Goal: Task Accomplishment & Management: Complete application form

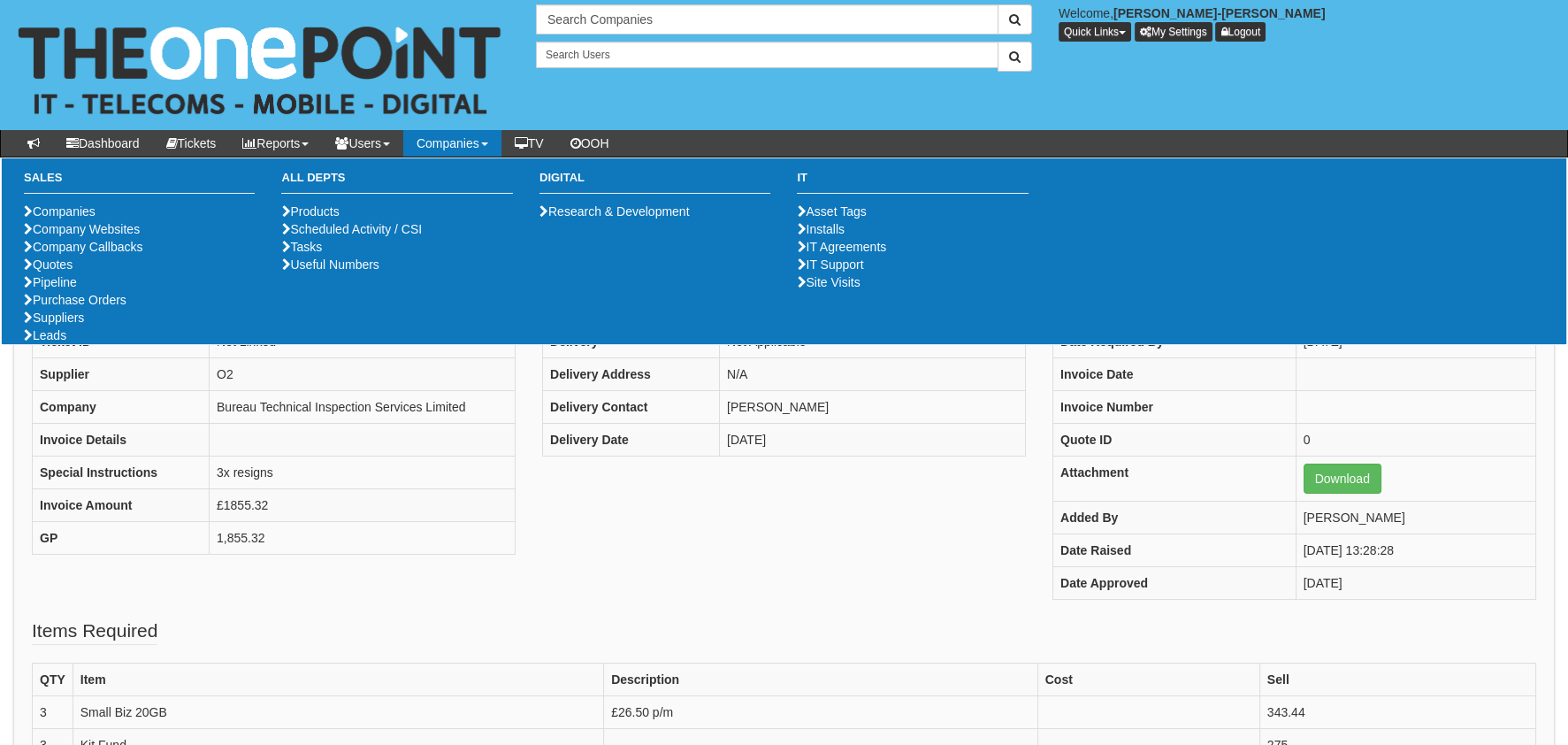
click at [143, 344] on ul "Companies Company Websites Company Callbacks Quotes Pipeline Purchase Orders Su…" at bounding box center [139, 273] width 231 height 142
click at [126, 307] on link "Purchase Orders" at bounding box center [74, 300] width 102 height 14
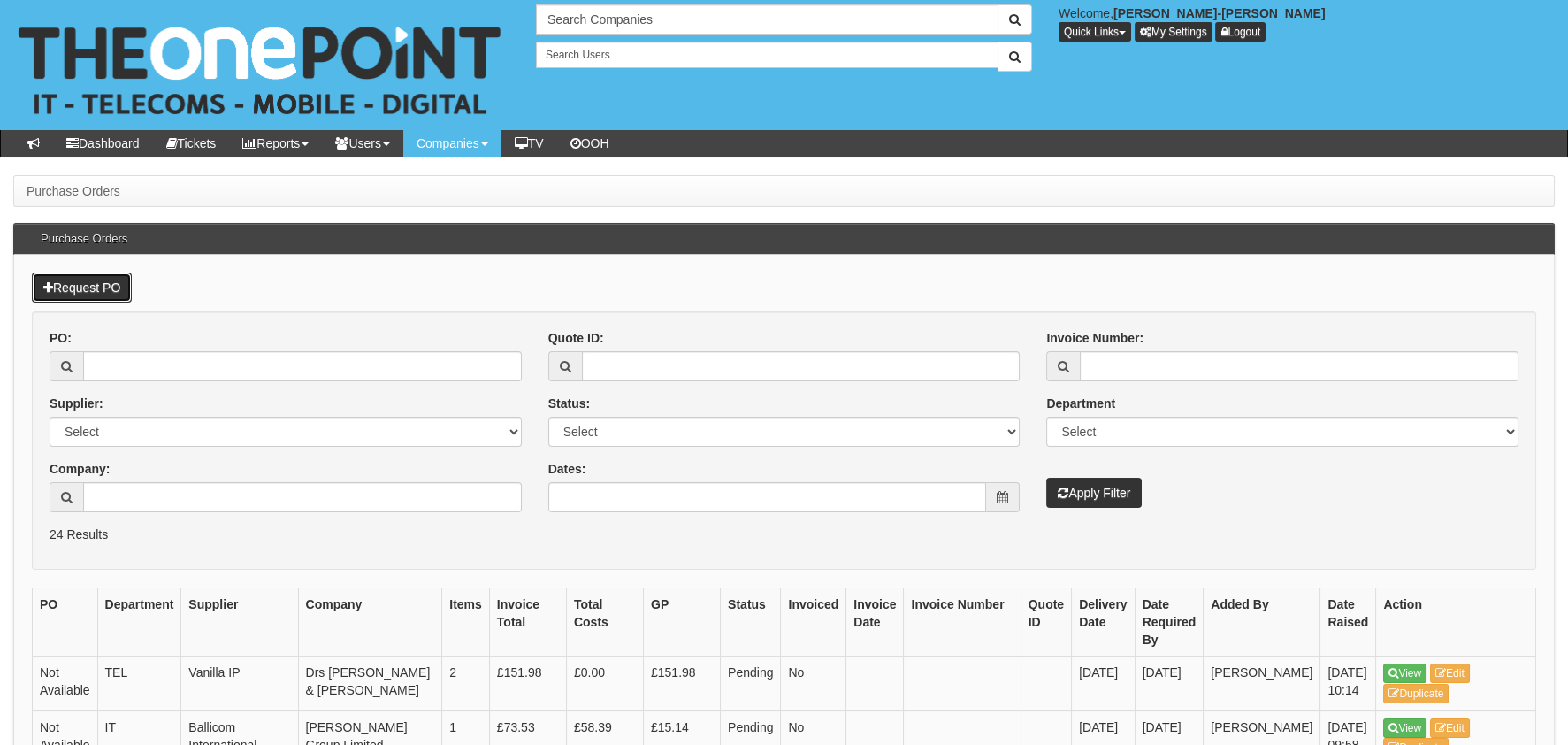
click at [104, 286] on link "Request PO" at bounding box center [81, 288] width 100 height 30
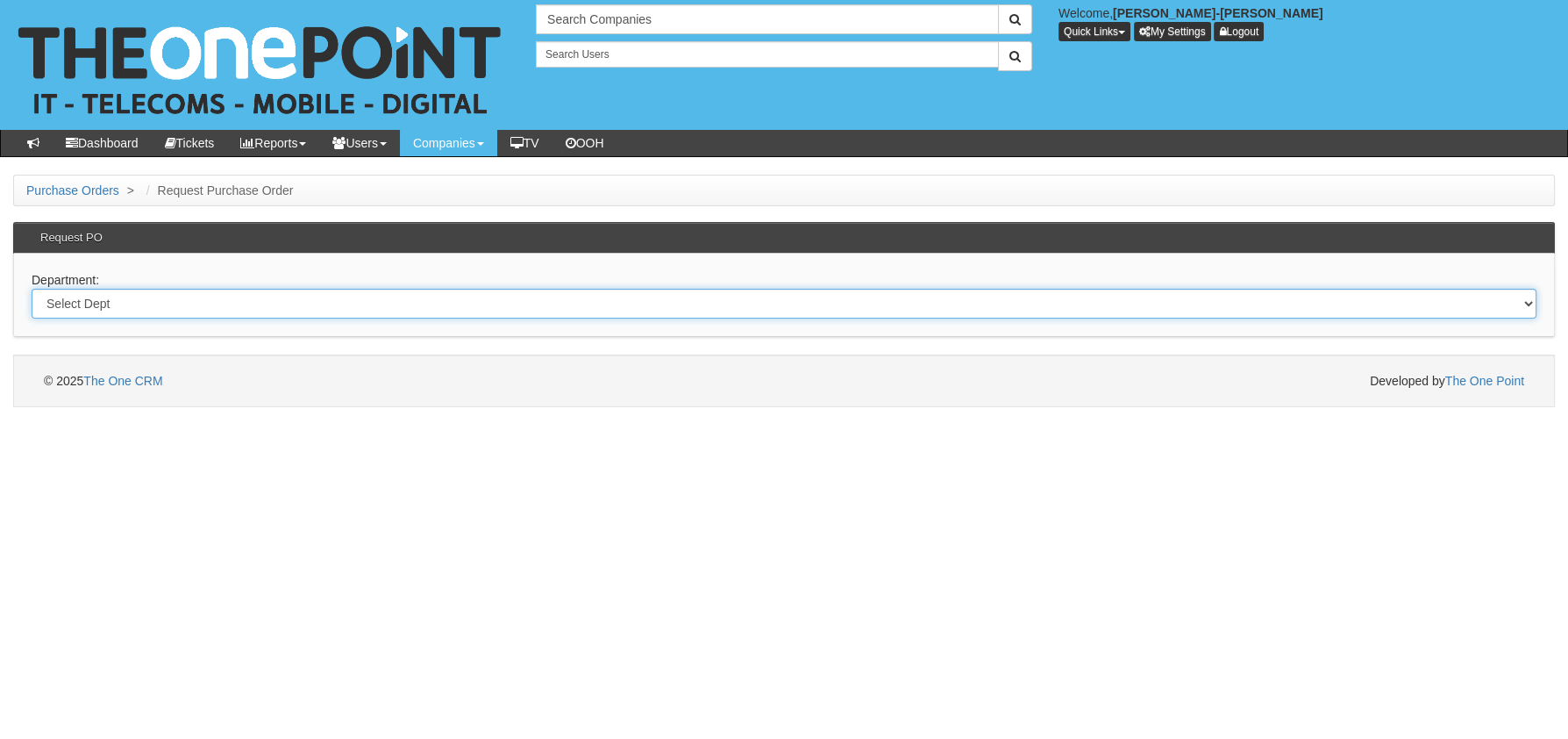
click at [176, 311] on select "Select Dept Digital Internal IT Mobiles Marketing Telecoms" at bounding box center [784, 303] width 1505 height 30
select select "?pipeID=&dept=MOB"
click at [31, 288] on select "Select Dept Digital Internal IT Mobiles Marketing Telecoms" at bounding box center [784, 303] width 1505 height 30
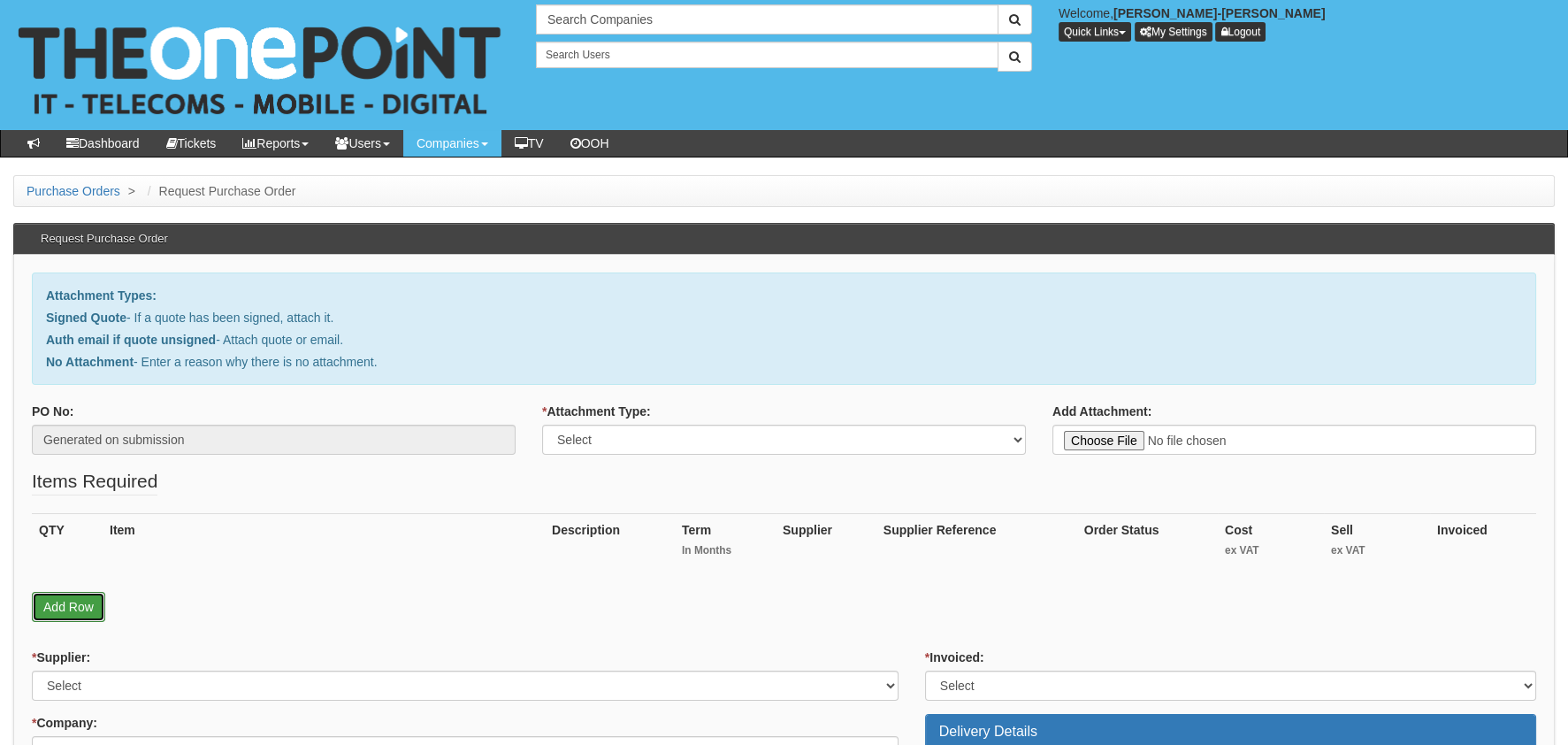
click at [61, 614] on link "Add Row" at bounding box center [68, 606] width 73 height 30
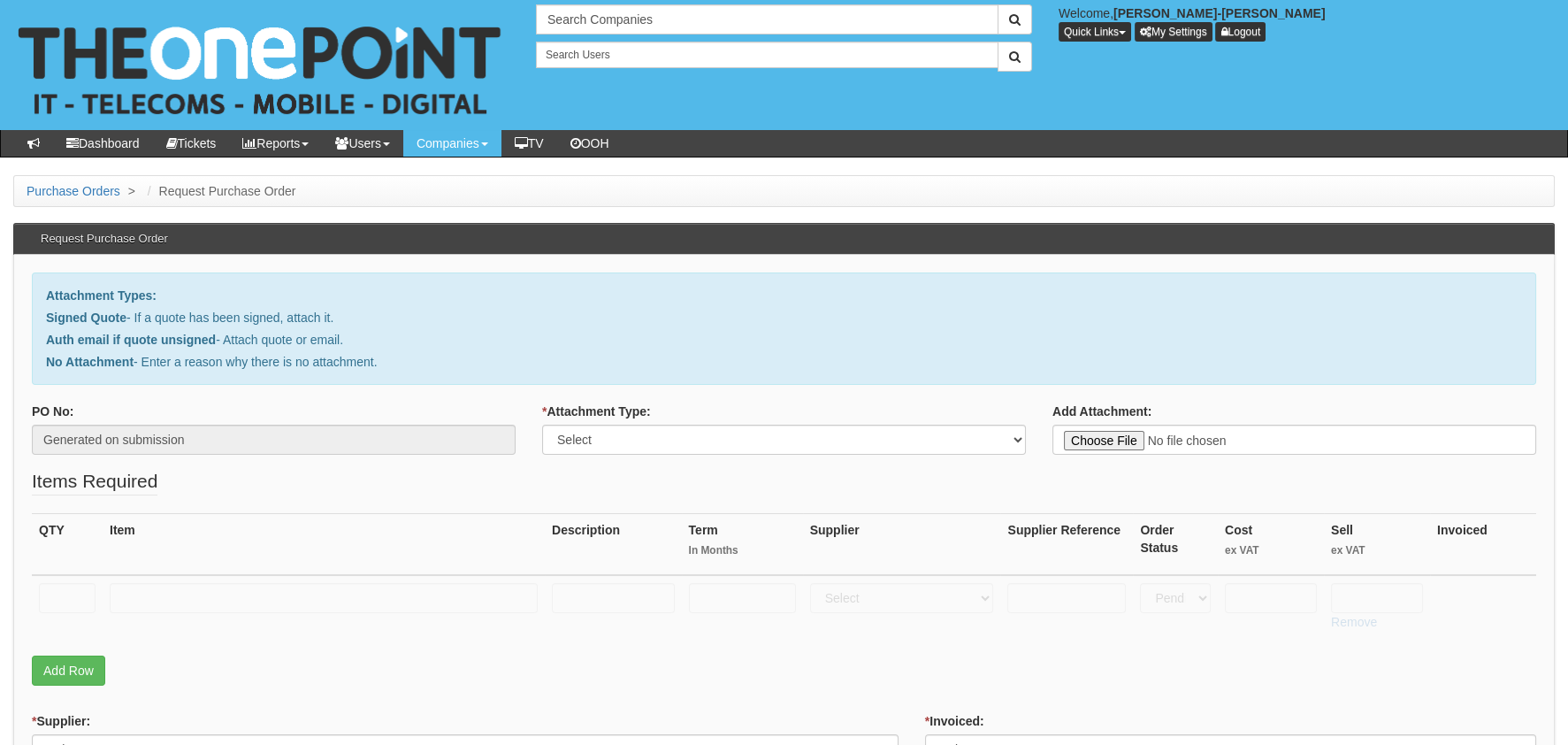
click at [60, 571] on th "QTY" at bounding box center [66, 544] width 70 height 62
click at [65, 594] on input "text" at bounding box center [66, 597] width 57 height 30
type input "1"
click at [270, 600] on input "text" at bounding box center [324, 597] width 428 height 30
click at [131, 601] on input "delivery" at bounding box center [324, 597] width 428 height 30
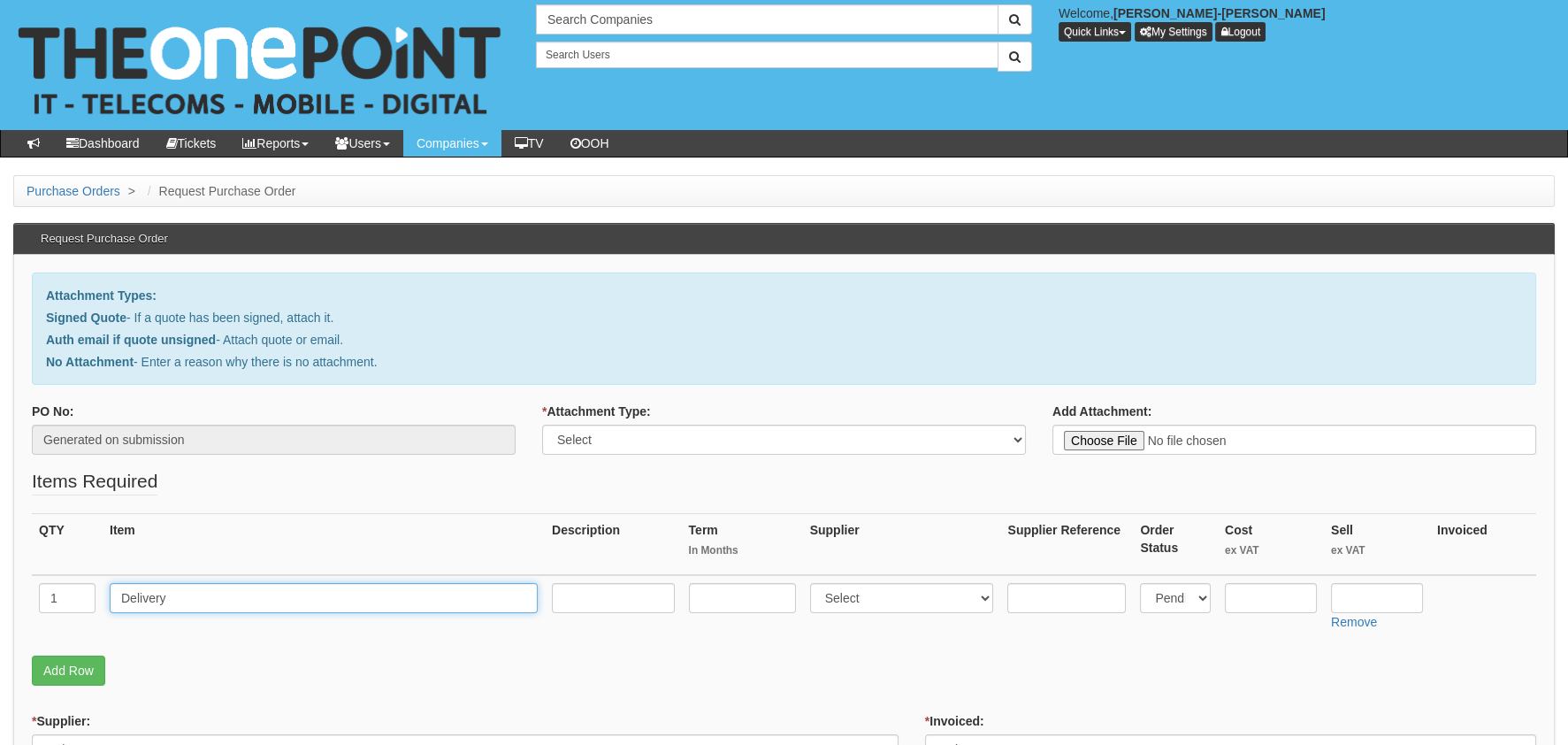
type input "Delivery"
click at [215, 653] on fieldset "Items Required QTY Item Description Term In Months Supplier Supplier Reference …" at bounding box center [784, 581] width 1504 height 226
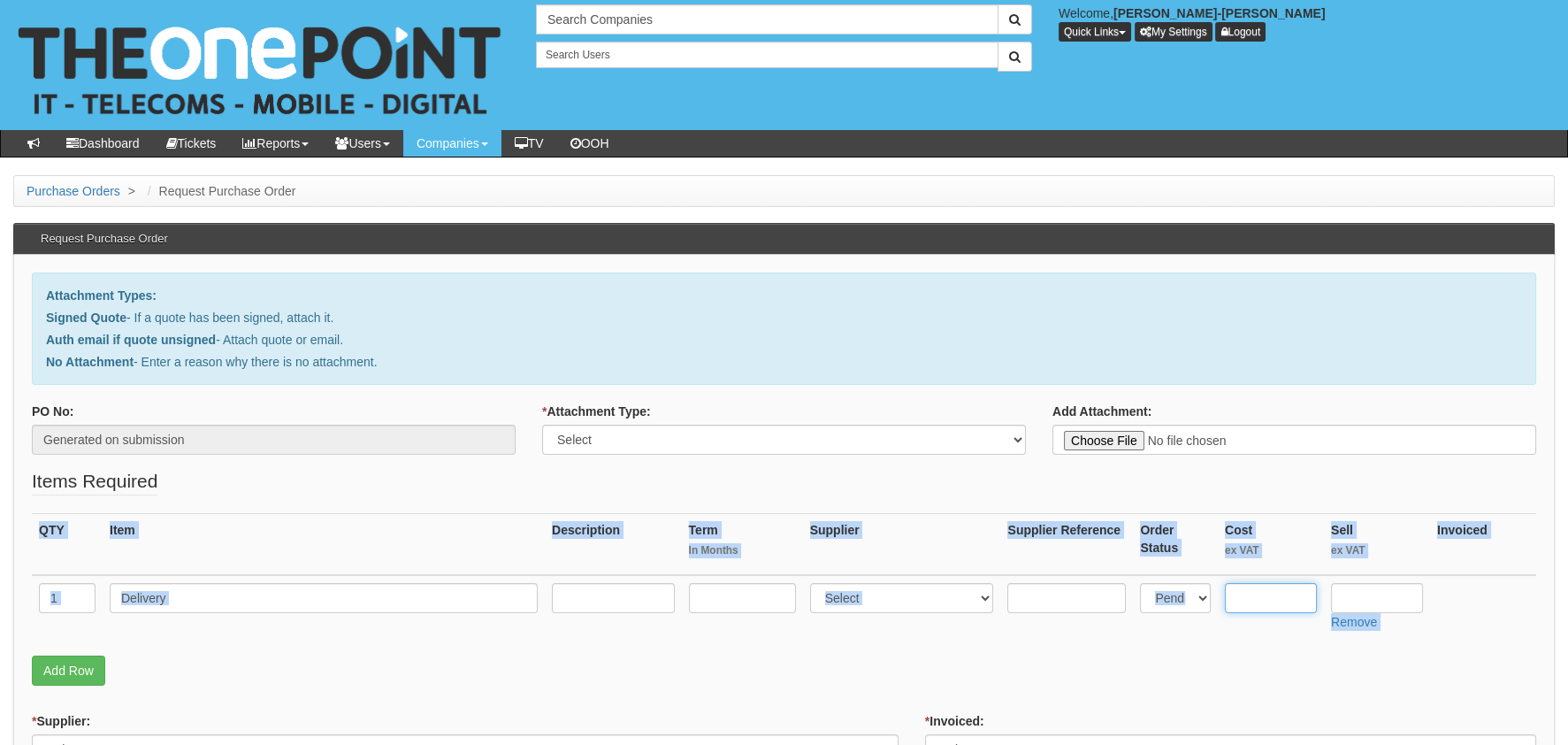
click at [1255, 582] on input "text" at bounding box center [1271, 597] width 92 height 30
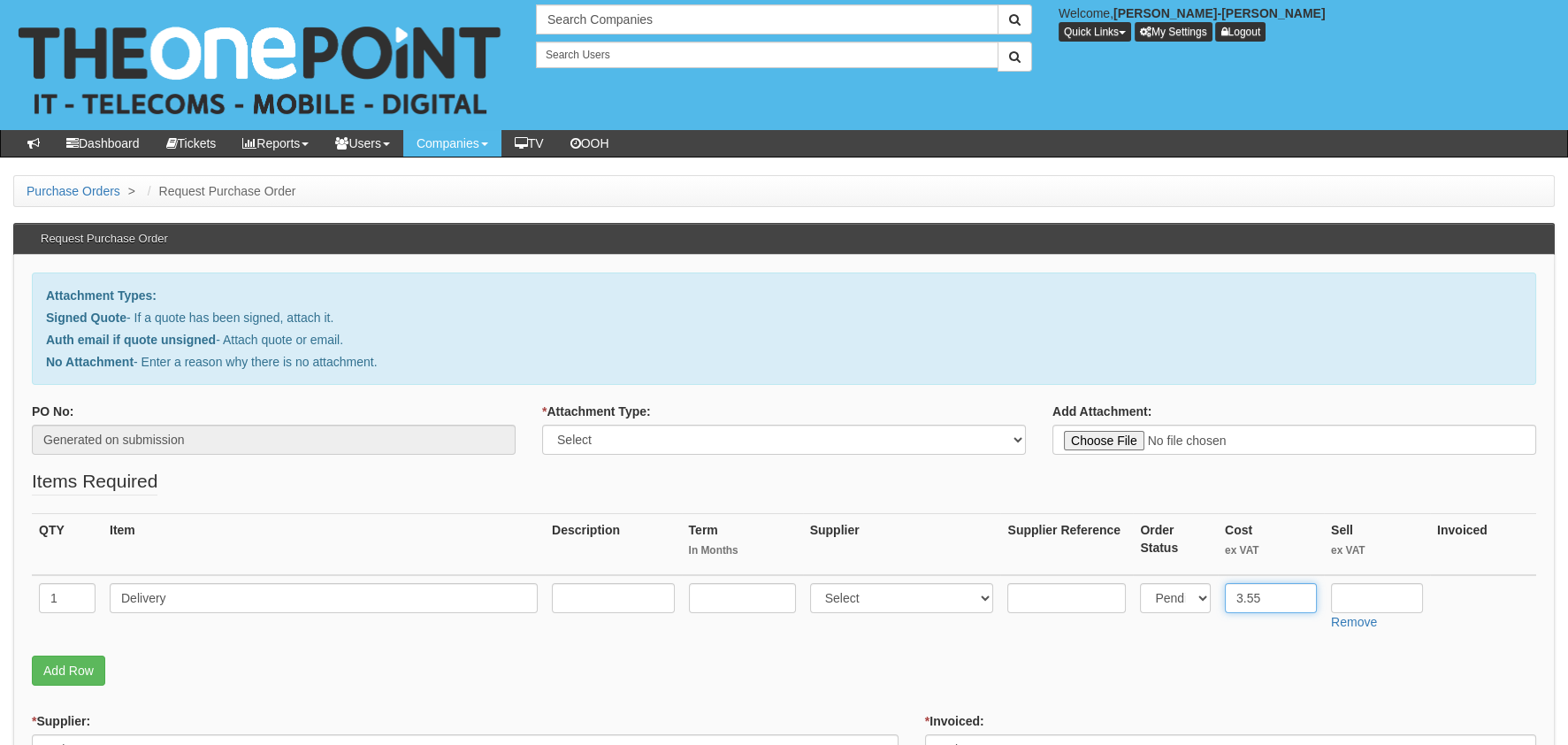
type input "3.55"
click at [1401, 607] on input "text" at bounding box center [1377, 597] width 92 height 30
type input "4.99"
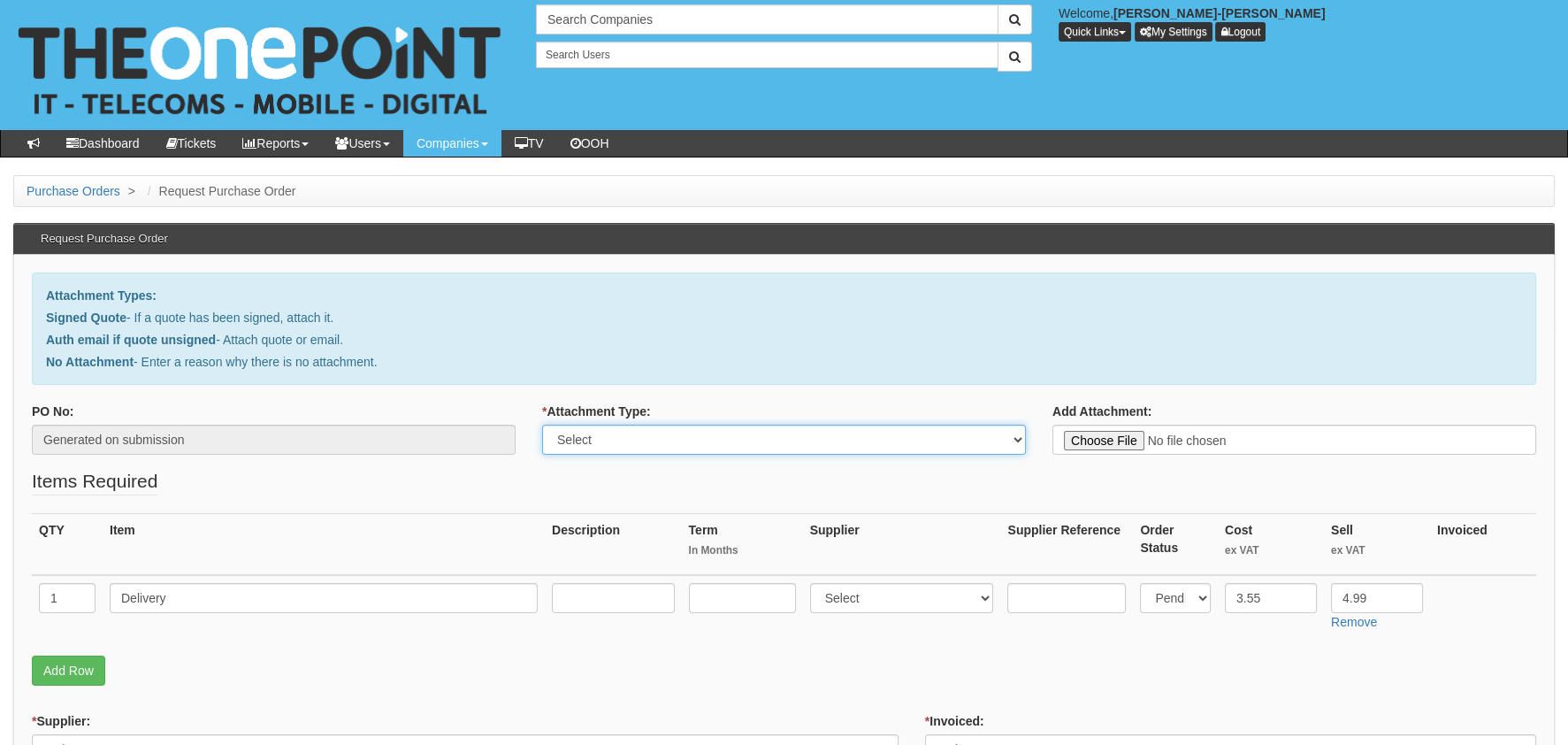
click at [692, 443] on select "Select Signed Quote Auth email with quote if unsigned No Attachment" at bounding box center [784, 439] width 484 height 30
select select "No Attachment"
click at [542, 425] on select "Select Signed Quote Auth email with quote if unsigned No Attachment" at bounding box center [784, 439] width 484 height 30
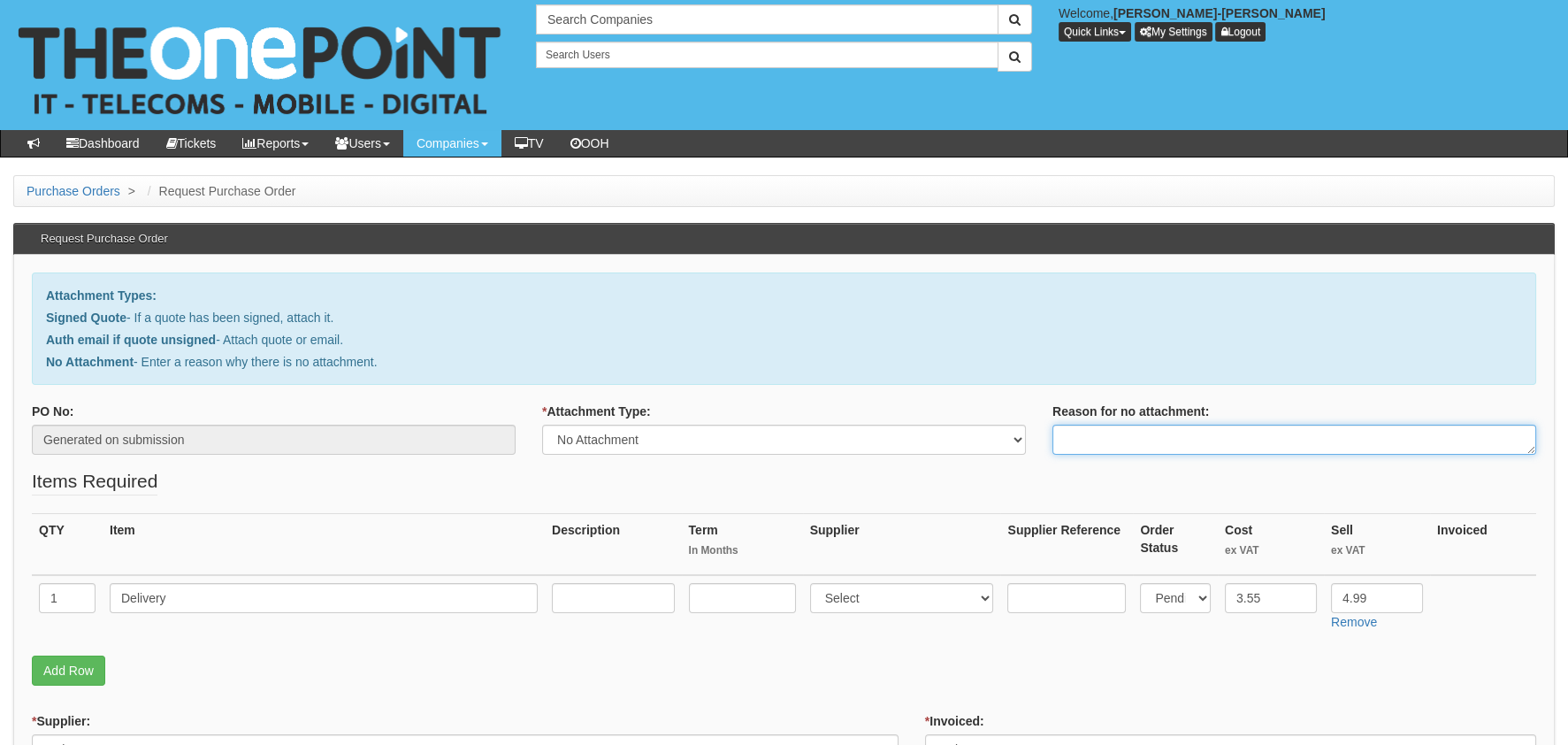
click at [1192, 438] on textarea "Reason for no attachment:" at bounding box center [1295, 439] width 484 height 30
click at [1324, 452] on textarea "Reason for no attachment:" at bounding box center [1295, 439] width 484 height 30
paste textarea "https://halo.theonepoint.co.uk/tickets?area=14&mainview=team&viewid=2&selid=40&…"
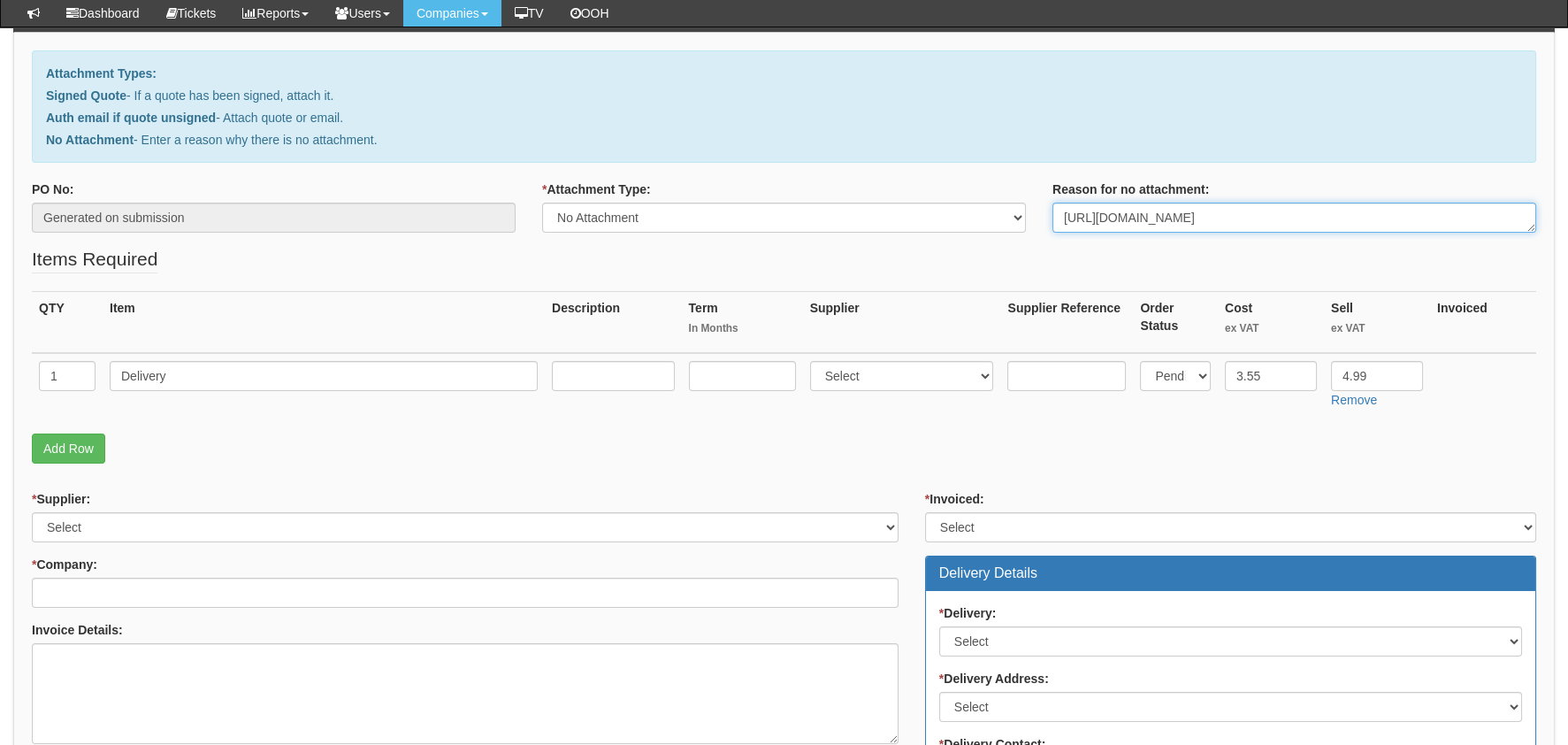
scroll to position [353, 0]
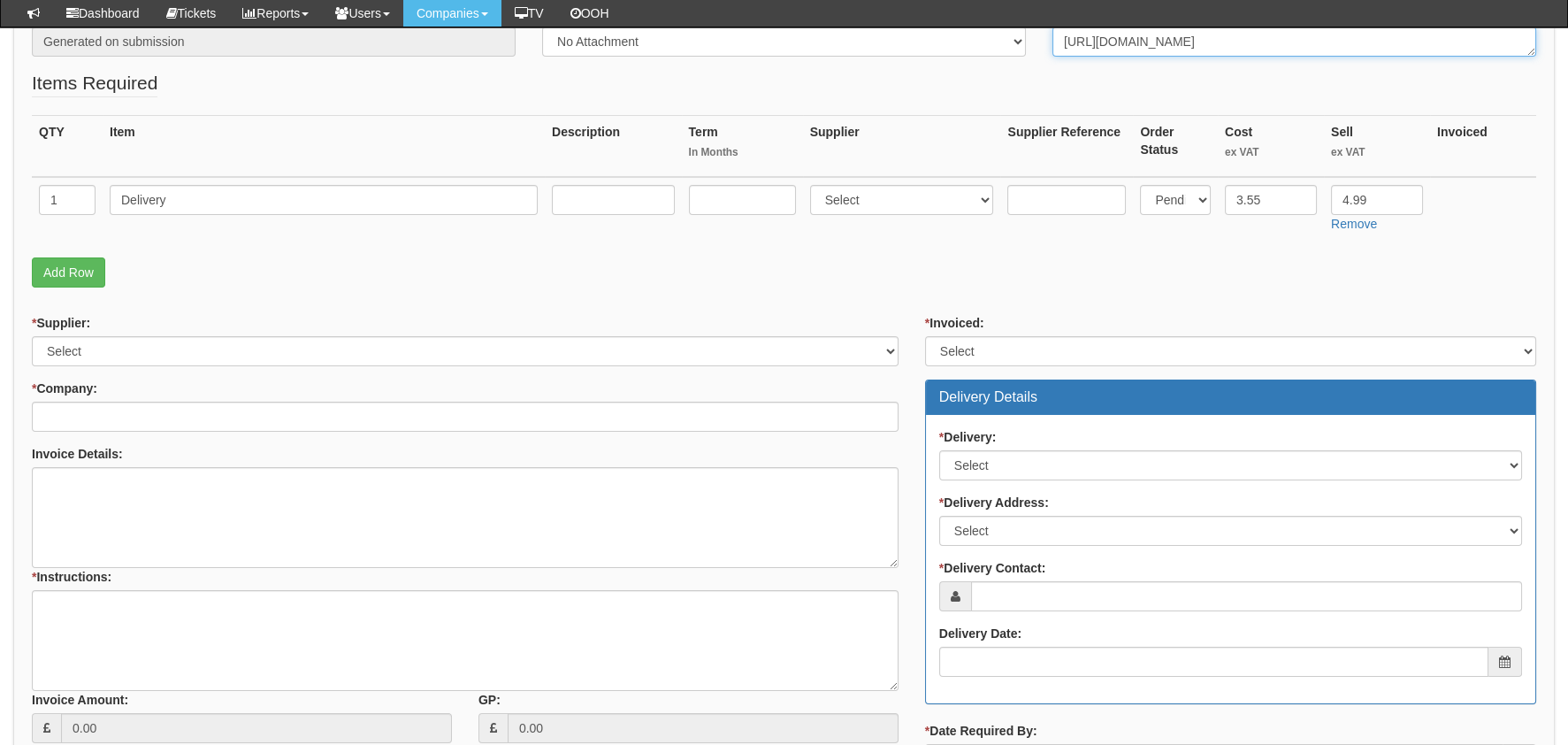
type textarea "https://halo.theonepoint.co.uk/tickets?area=14&mainview=team&viewid=2&selid=40&…"
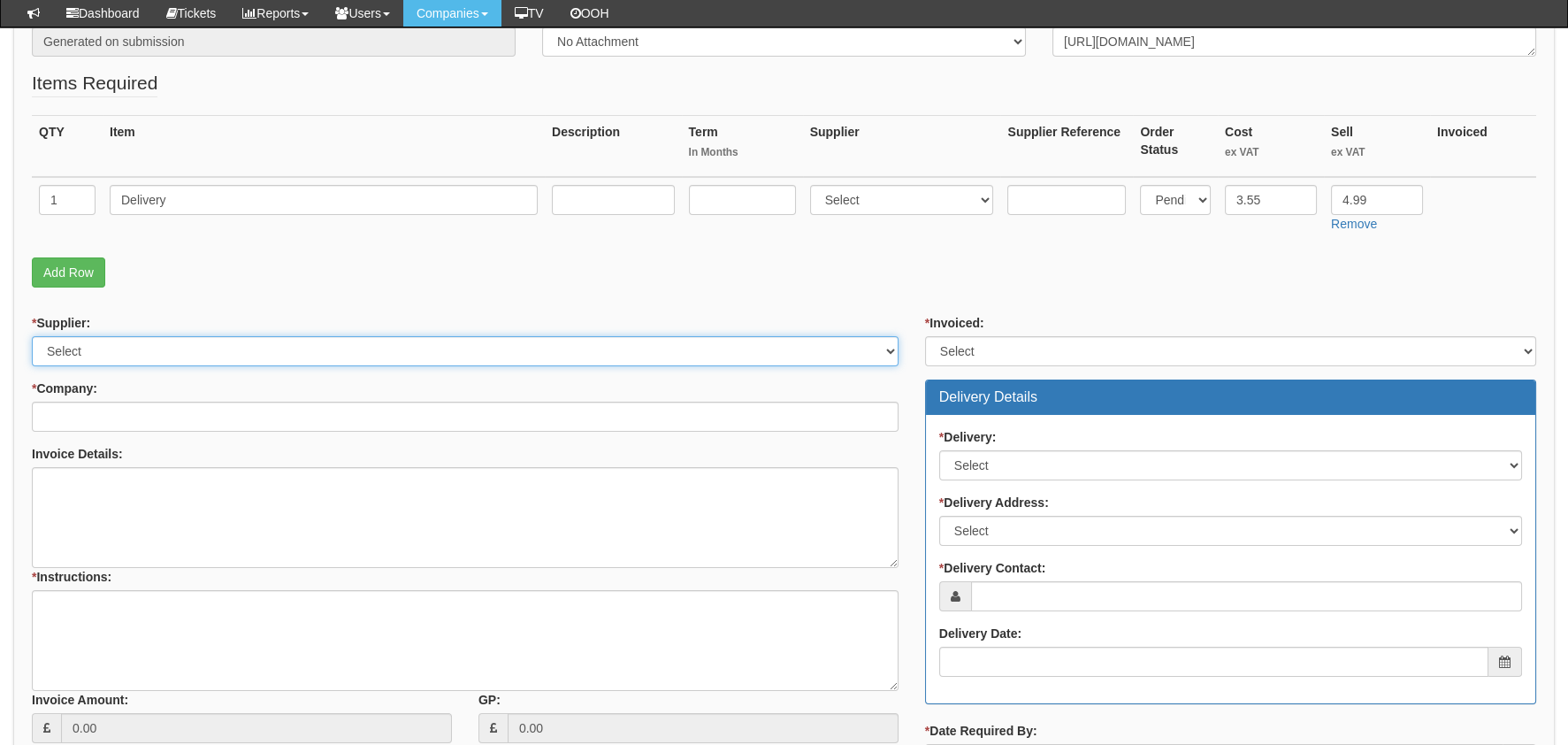
drag, startPoint x: 102, startPoint y: 355, endPoint x: 102, endPoint y: 378, distance: 23.0
click at [102, 355] on select "Select 123 REG.co.uk 1Password 3 4Gon AA Jones Electric Ltd Abzorb Access Group…" at bounding box center [465, 351] width 867 height 30
select select "124"
click at [32, 336] on select "Select 123 REG.co.uk 1Password 3 4Gon AA Jones Electric Ltd Abzorb Access Group…" at bounding box center [465, 351] width 867 height 30
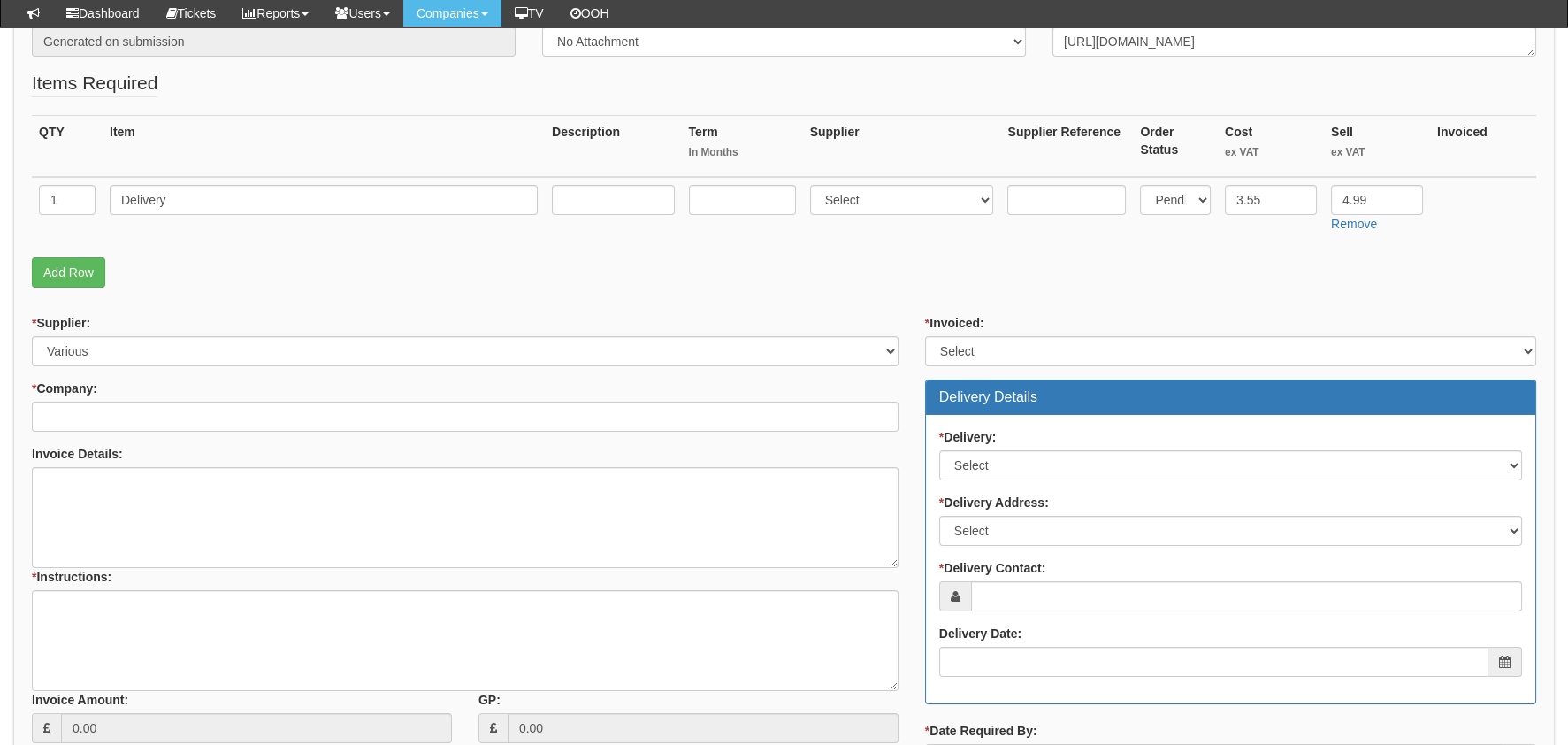
drag, startPoint x: 154, startPoint y: 436, endPoint x: 135, endPoint y: 408, distance: 33.8
click at [153, 436] on div "* Supplier: Select 123 REG.co.uk 1Password 3 4Gon AA Jones Electric Ltd Abzorb …" at bounding box center [465, 535] width 893 height 442
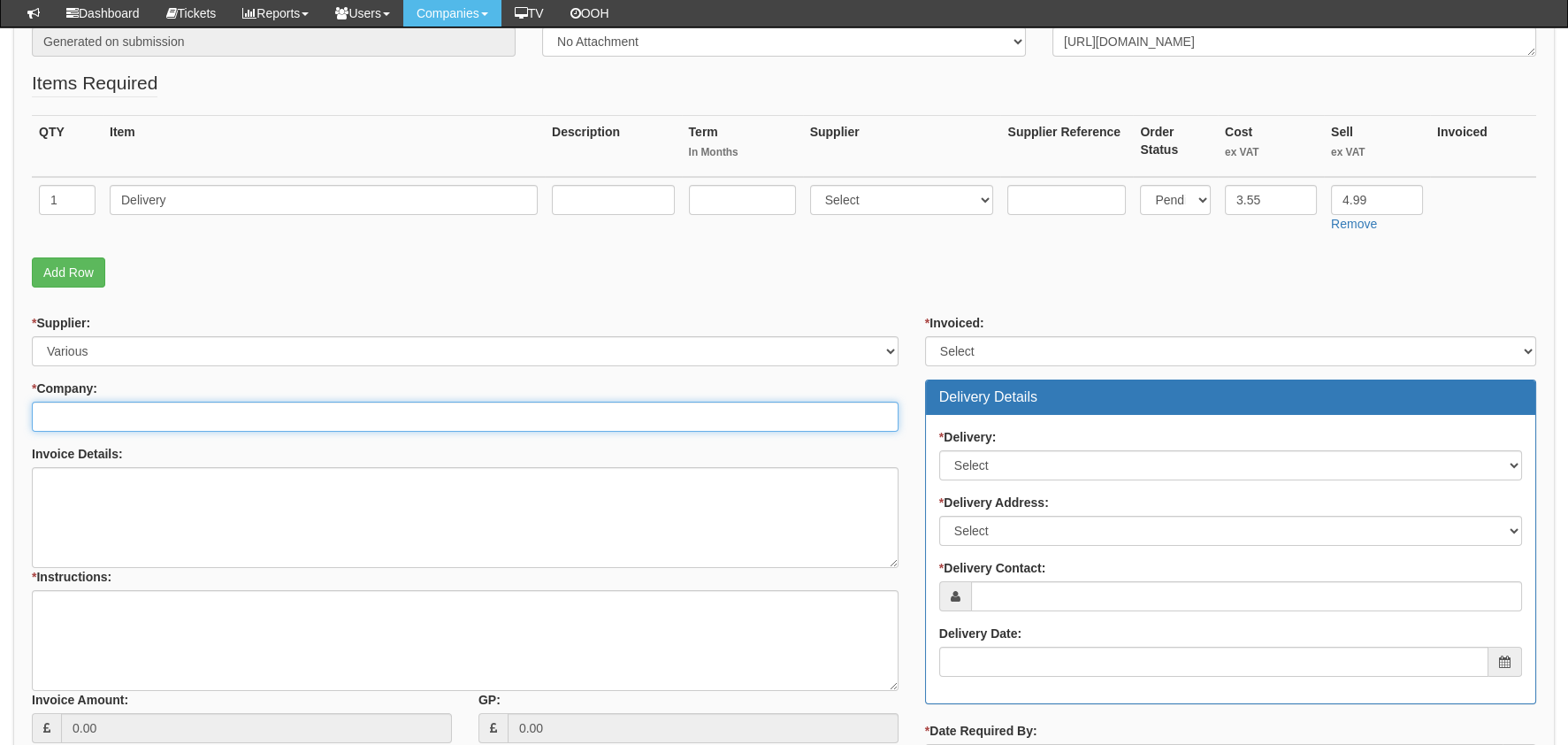
click at [135, 408] on input "* Company:" at bounding box center [465, 417] width 867 height 30
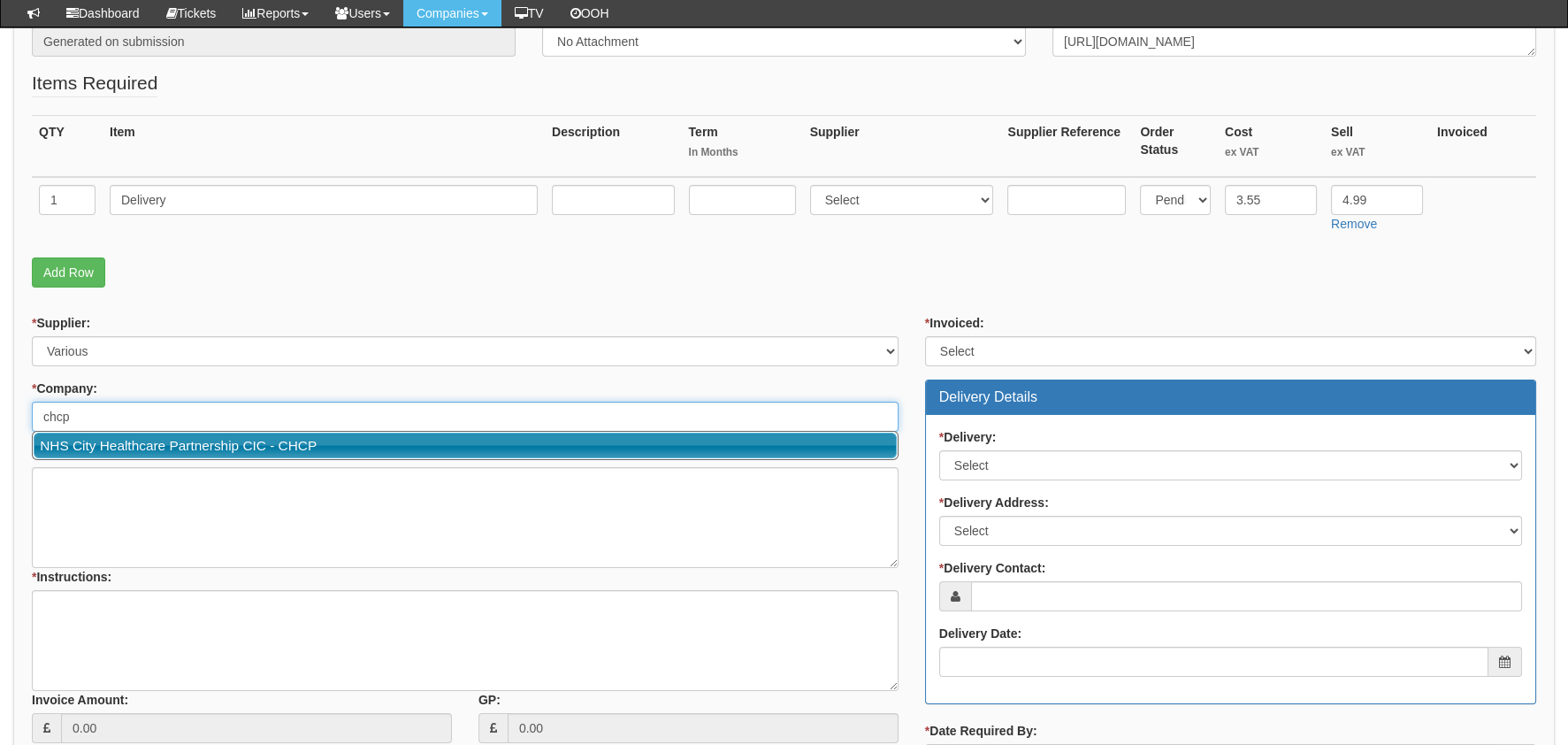
click at [133, 449] on link "NHS City Healthcare Partnership CIC - CHCP" at bounding box center [465, 445] width 863 height 26
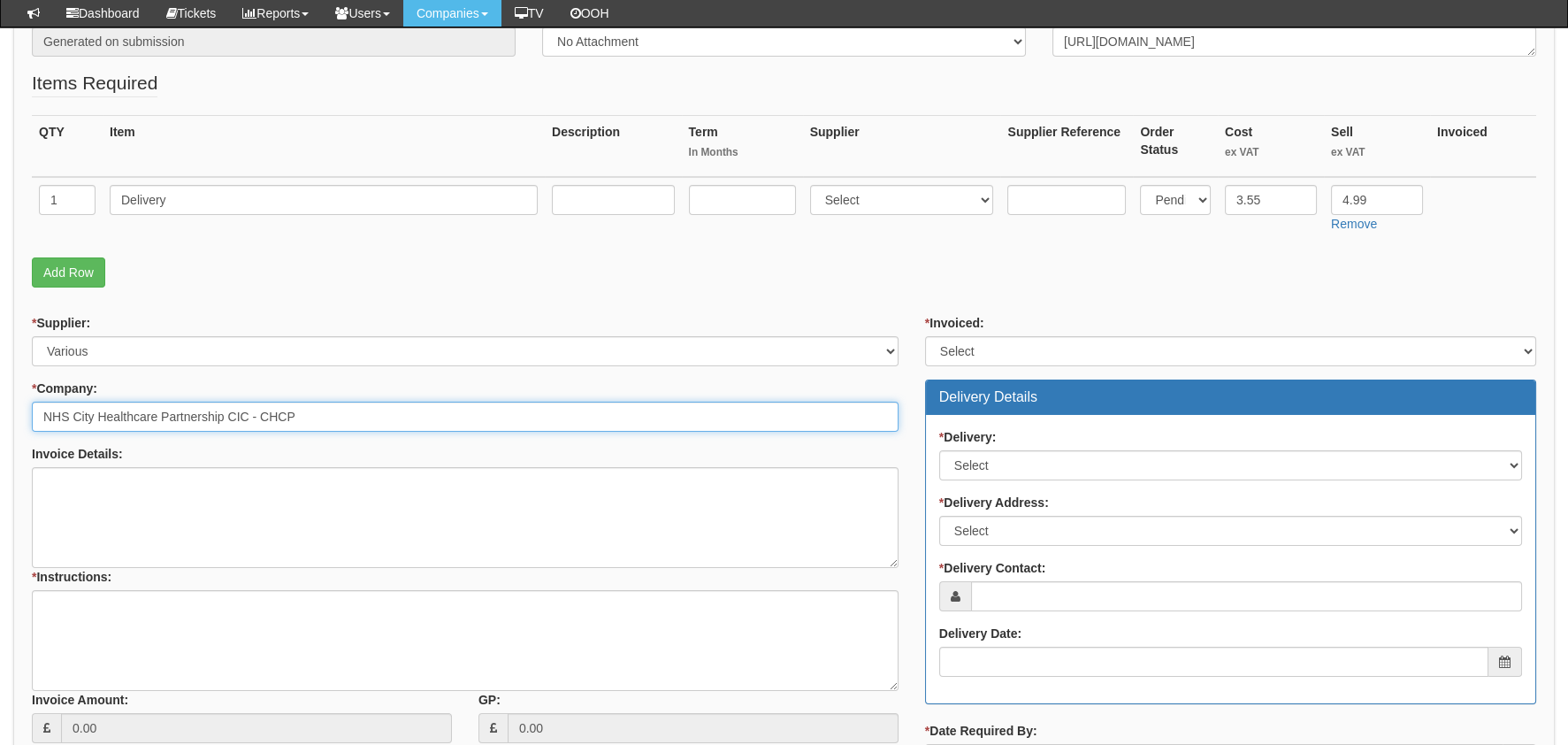
type input "NHS City Healthcare Partnership CIC - CHCP"
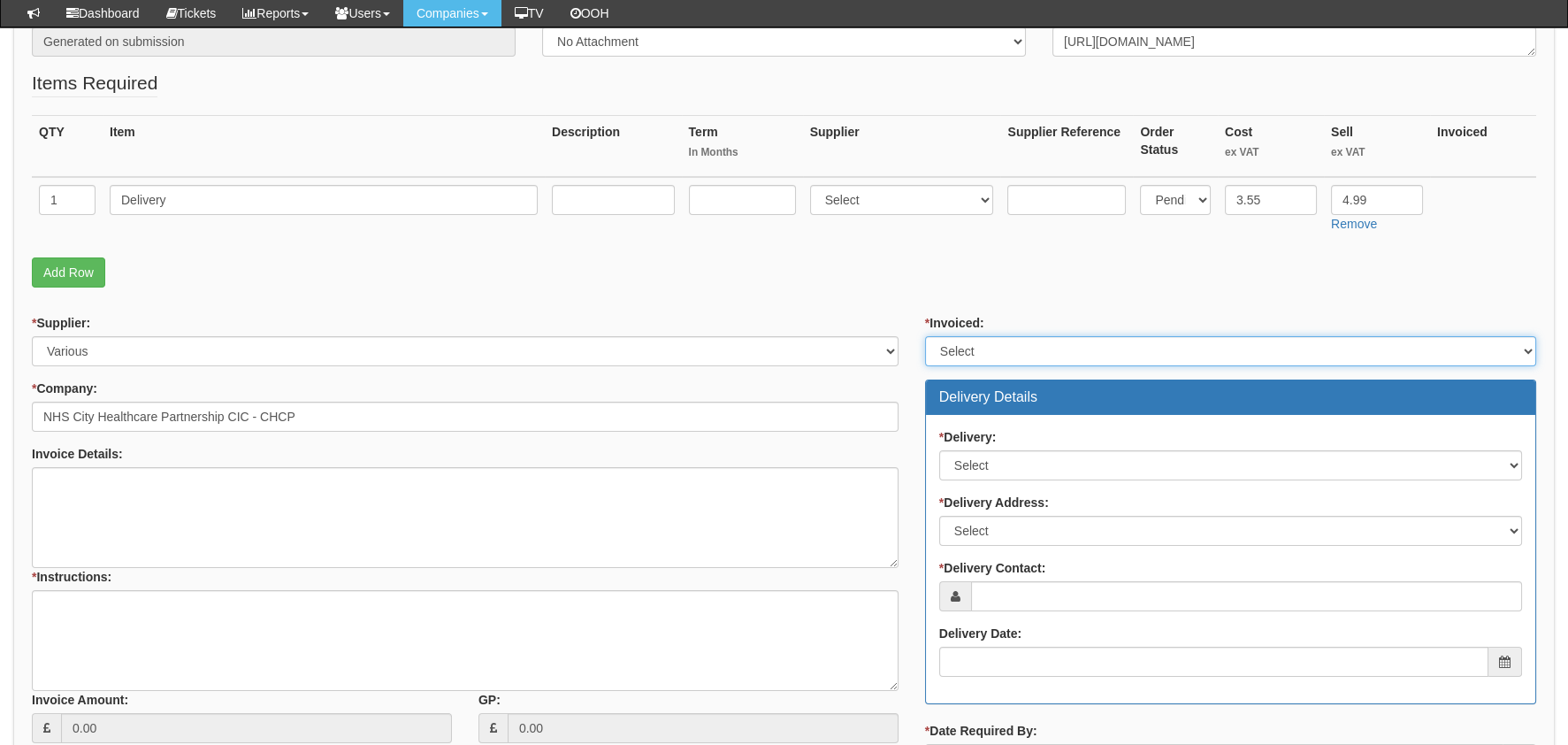
click at [1022, 340] on select "Select Yes No N/A STB (part of order)" at bounding box center [1231, 351] width 611 height 30
select select "1"
click at [925, 336] on select "Select Yes No N/A STB (part of order)" at bounding box center [1231, 351] width 611 height 30
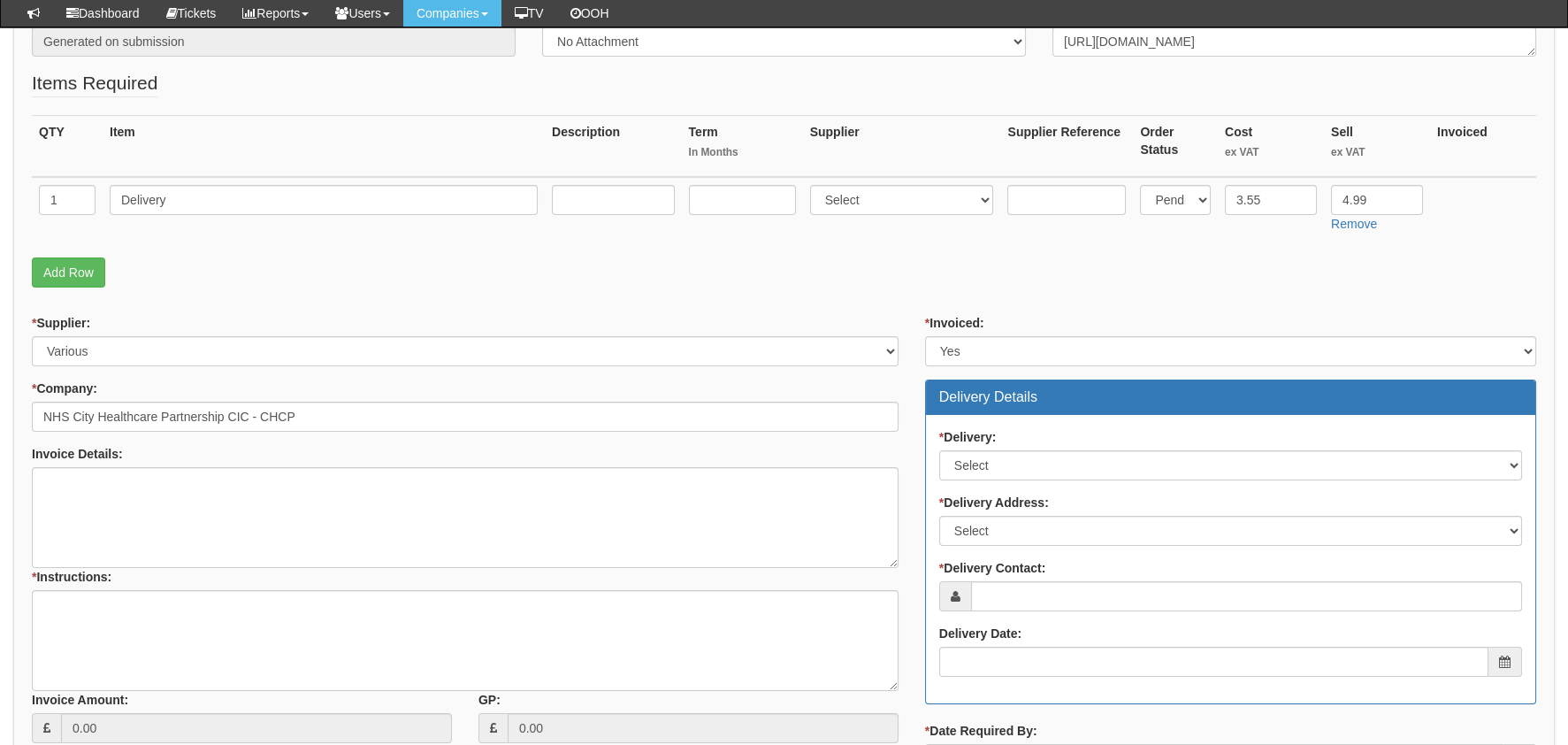
click at [1001, 445] on div "* Delivery: Select No Not Applicable Yes" at bounding box center [1231, 453] width 583 height 53
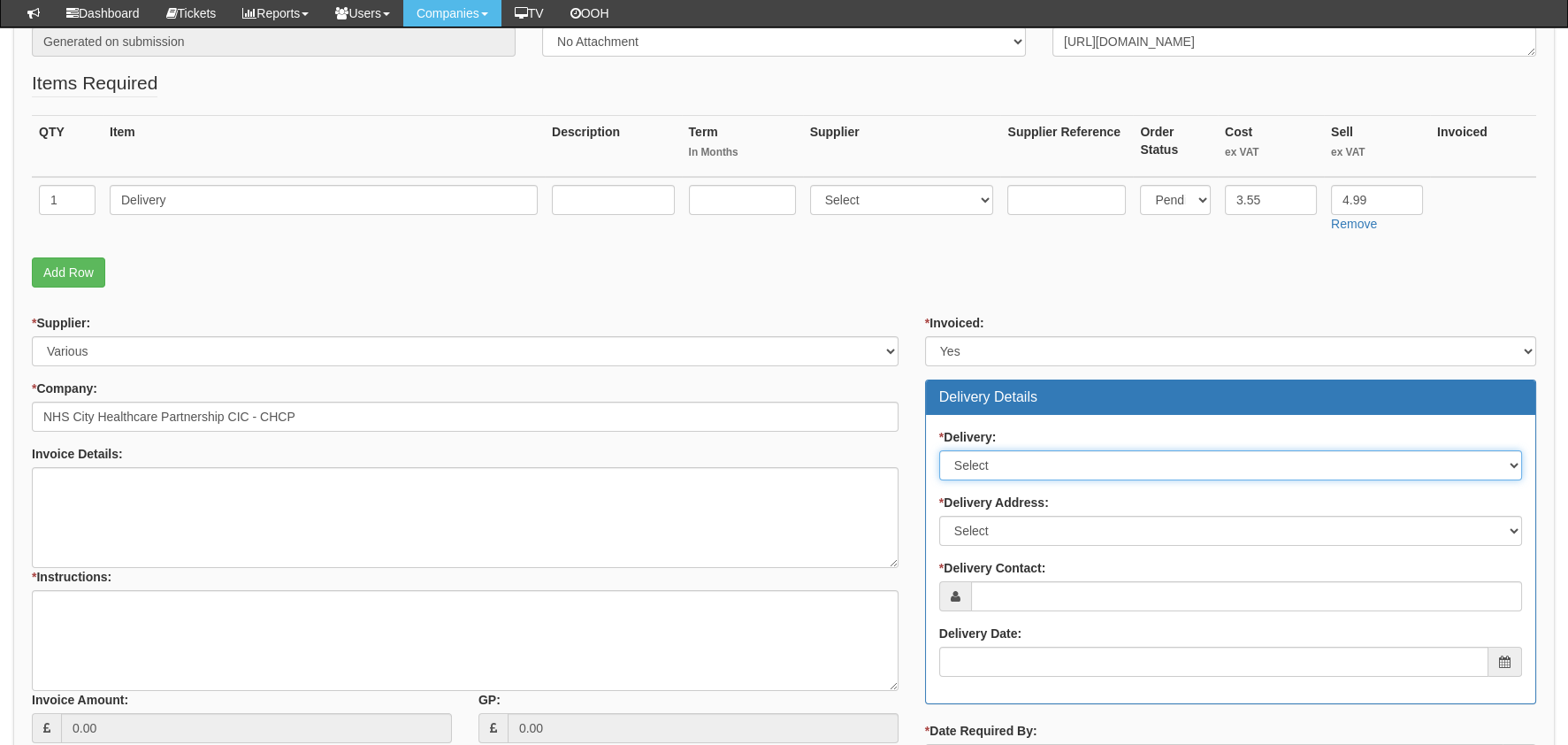
click at [1004, 466] on select "Select No Not Applicable Yes" at bounding box center [1231, 465] width 583 height 30
drag, startPoint x: 1058, startPoint y: 476, endPoint x: 1043, endPoint y: 465, distance: 18.6
click at [1057, 476] on select "Select No Not Applicable Yes" at bounding box center [1231, 465] width 583 height 30
click at [1042, 463] on select "Select No Not Applicable Yes" at bounding box center [1231, 465] width 583 height 30
drag, startPoint x: 1042, startPoint y: 463, endPoint x: 1042, endPoint y: 478, distance: 15.0
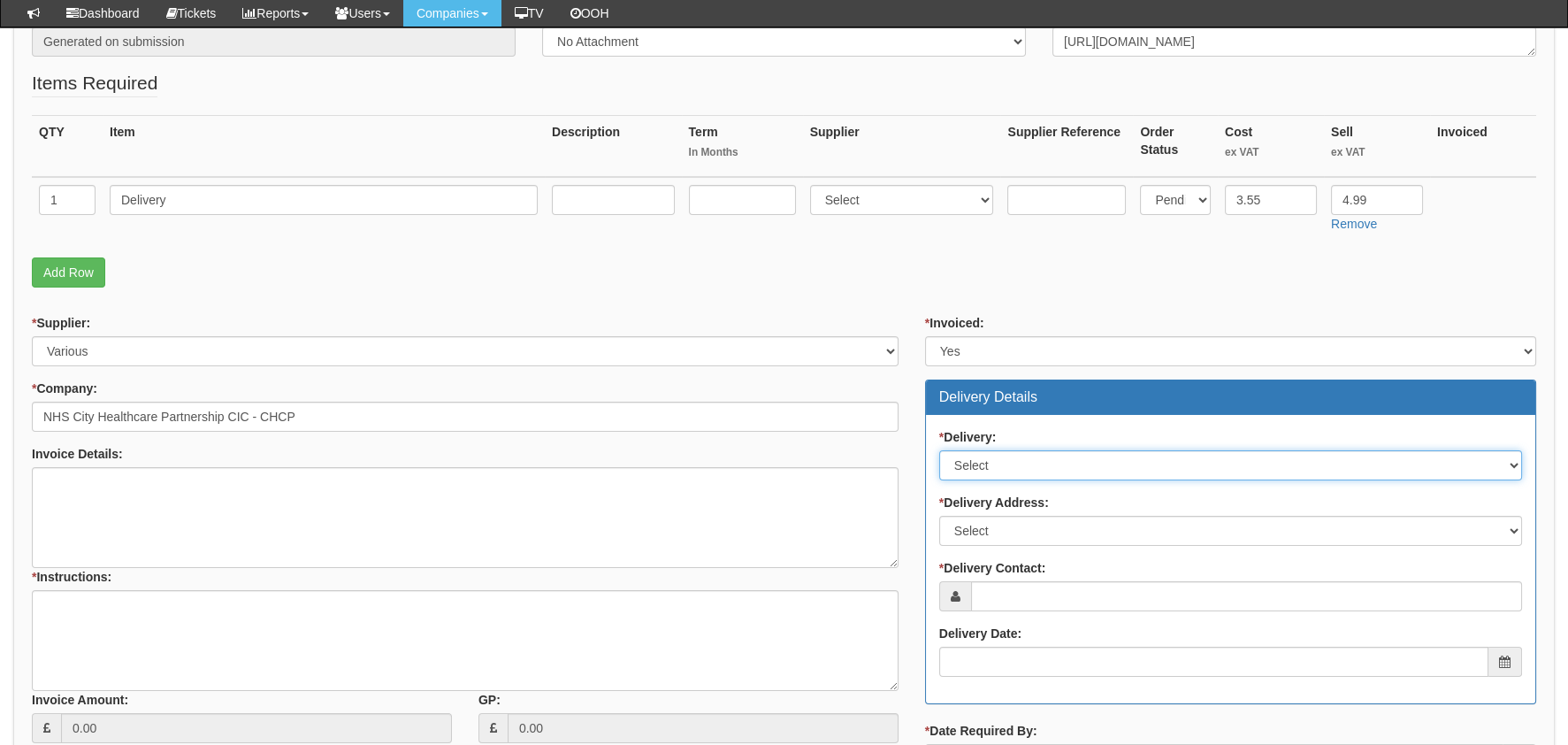
click at [1042, 463] on select "Select No Not Applicable Yes" at bounding box center [1231, 465] width 583 height 30
select select "1"
click at [940, 450] on select "Select No Not Applicable Yes" at bounding box center [1231, 465] width 583 height 30
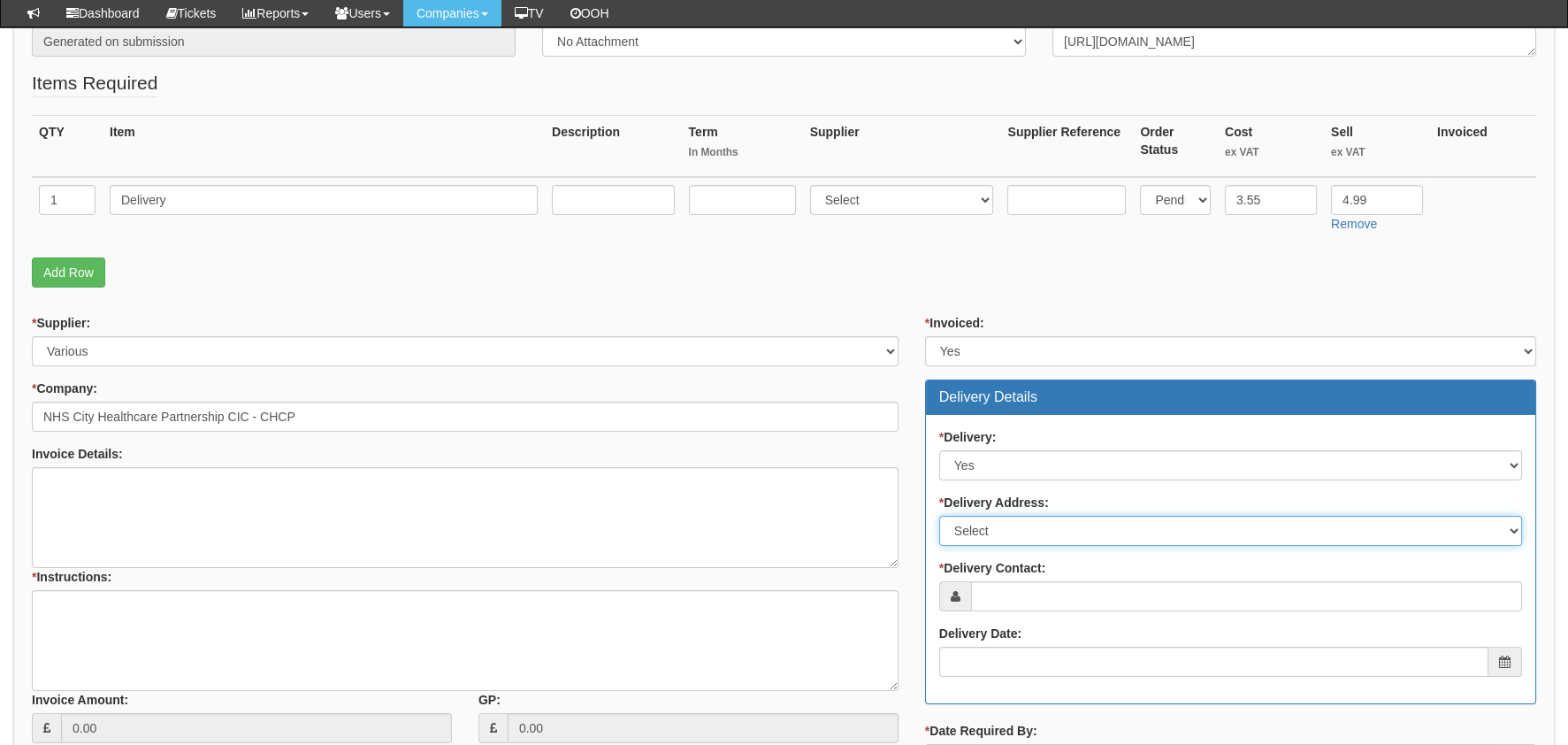
drag, startPoint x: 1027, startPoint y: 531, endPoint x: 1028, endPoint y: 540, distance: 9.1
click at [1027, 531] on select "Select Not Applicable Main Address - HU3 4AE Other" at bounding box center [1231, 531] width 583 height 30
select select "other"
click at [940, 516] on select "Select Not Applicable Main Address - HU3 4AE Other" at bounding box center [1231, 531] width 583 height 30
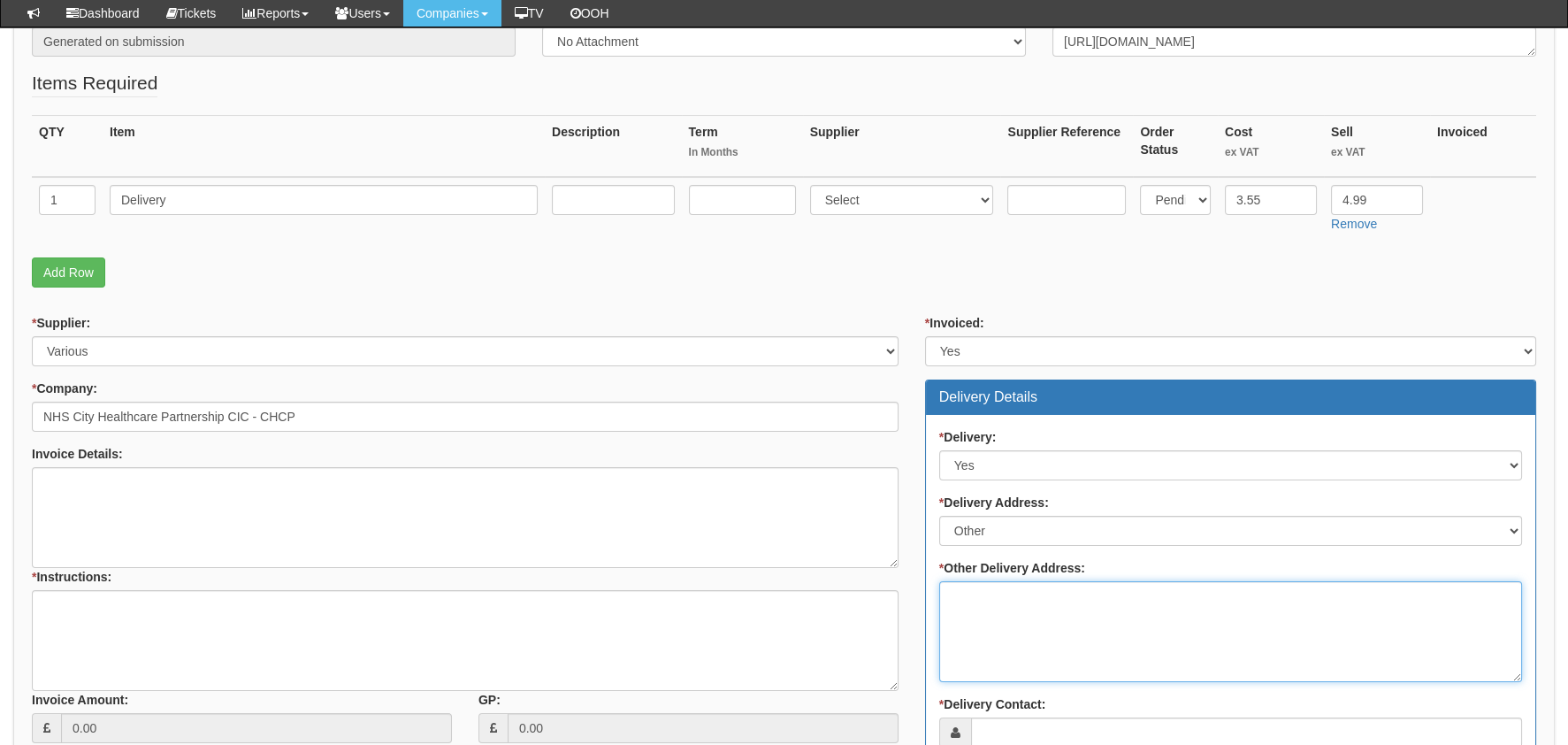
click at [1031, 584] on textarea "* Other Delivery Address:" at bounding box center [1231, 632] width 583 height 101
type textarea "To TOP as its a return for a replacement"
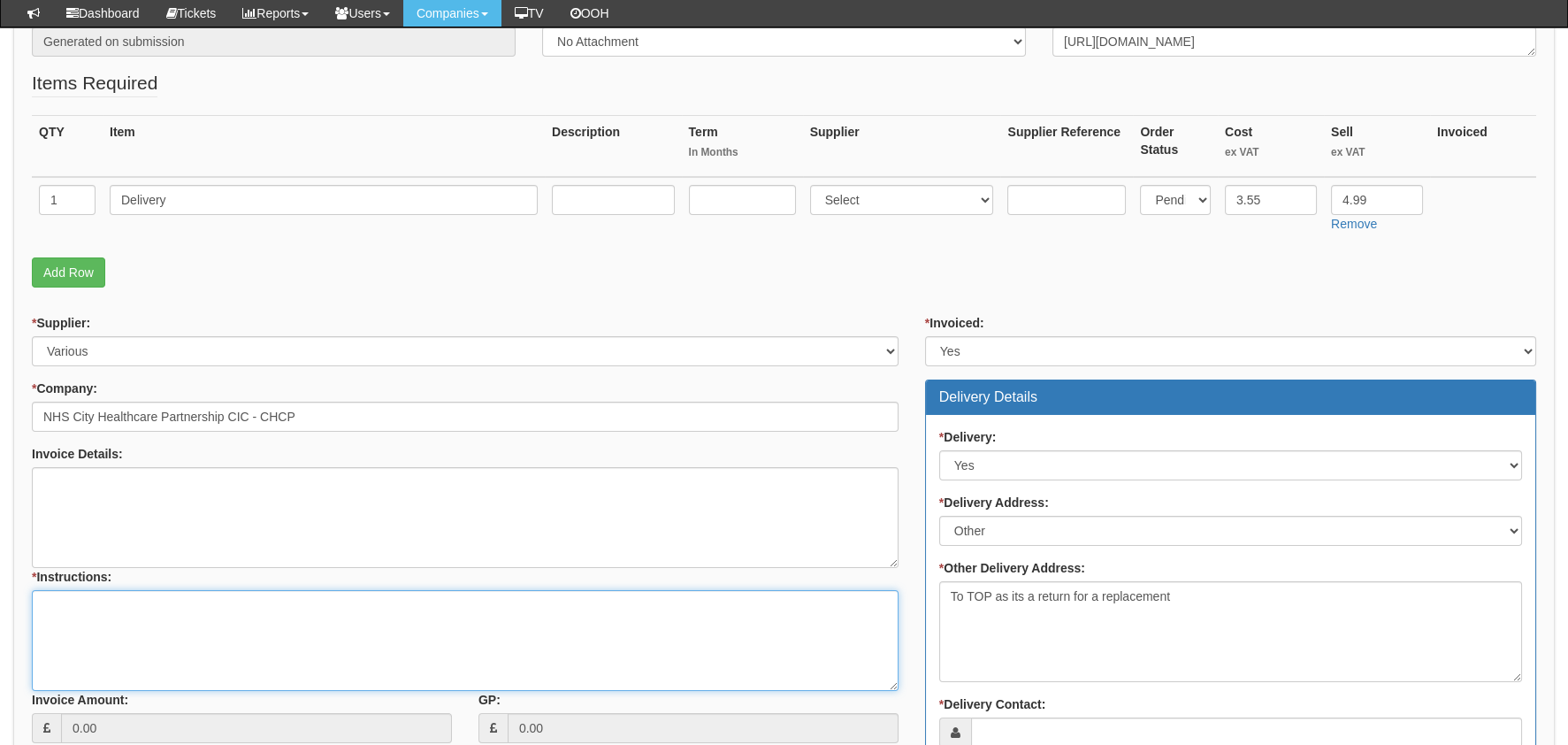
click at [247, 662] on textarea "* Instructions:" at bounding box center [465, 641] width 867 height 101
click at [568, 646] on textarea "* Instructions:" at bounding box center [465, 641] width 867 height 101
paste textarea "441399"
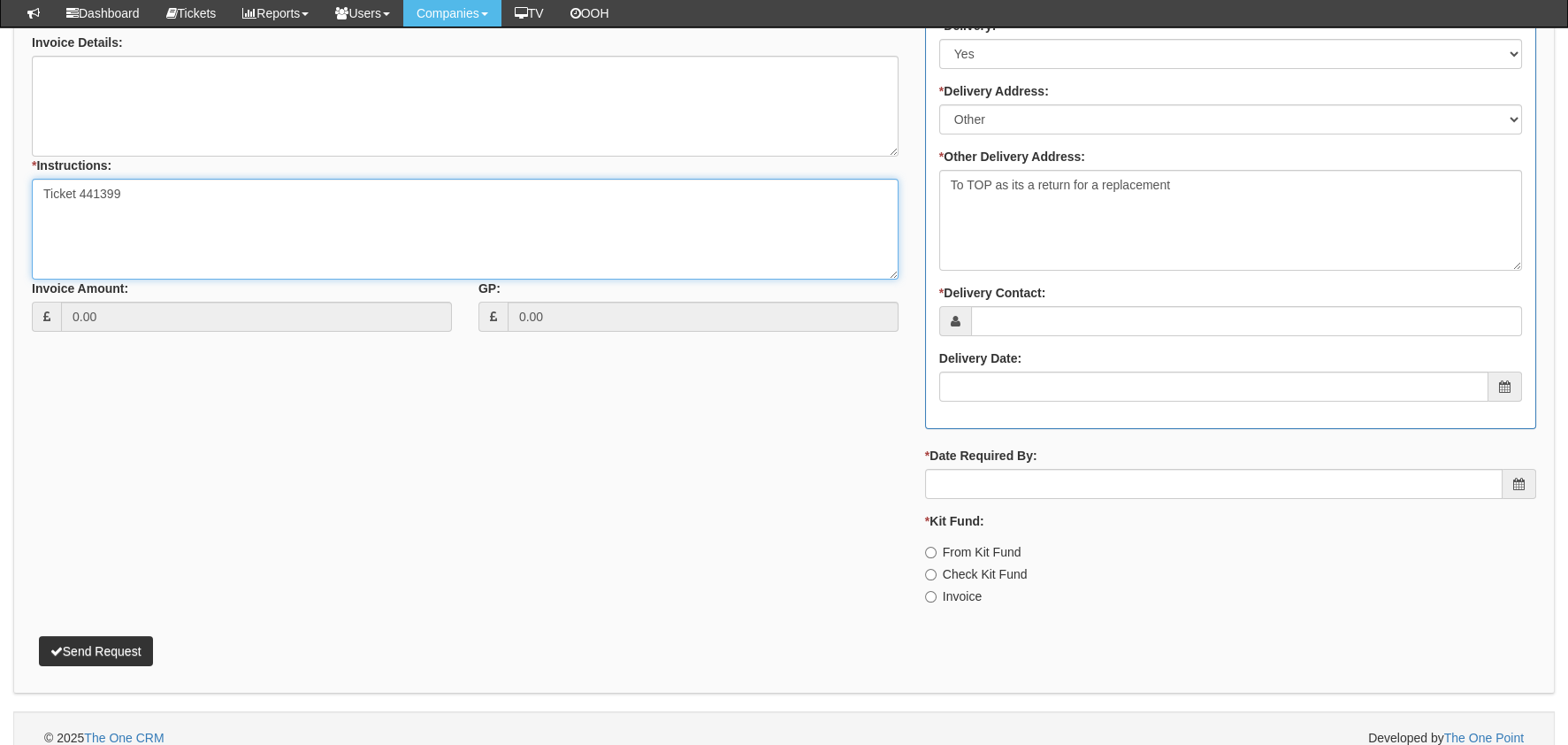
scroll to position [781, 0]
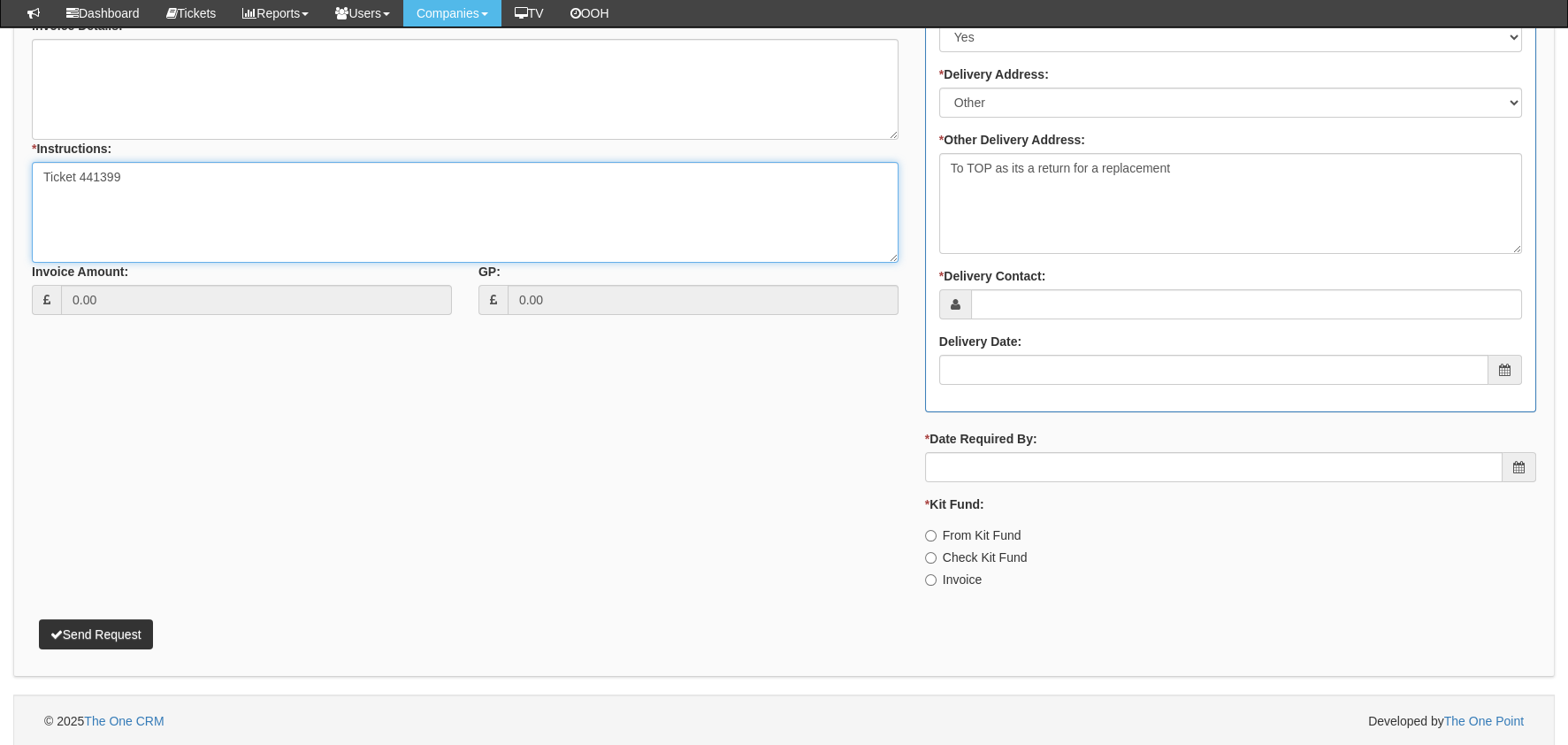
type textarea "Ticket 441399"
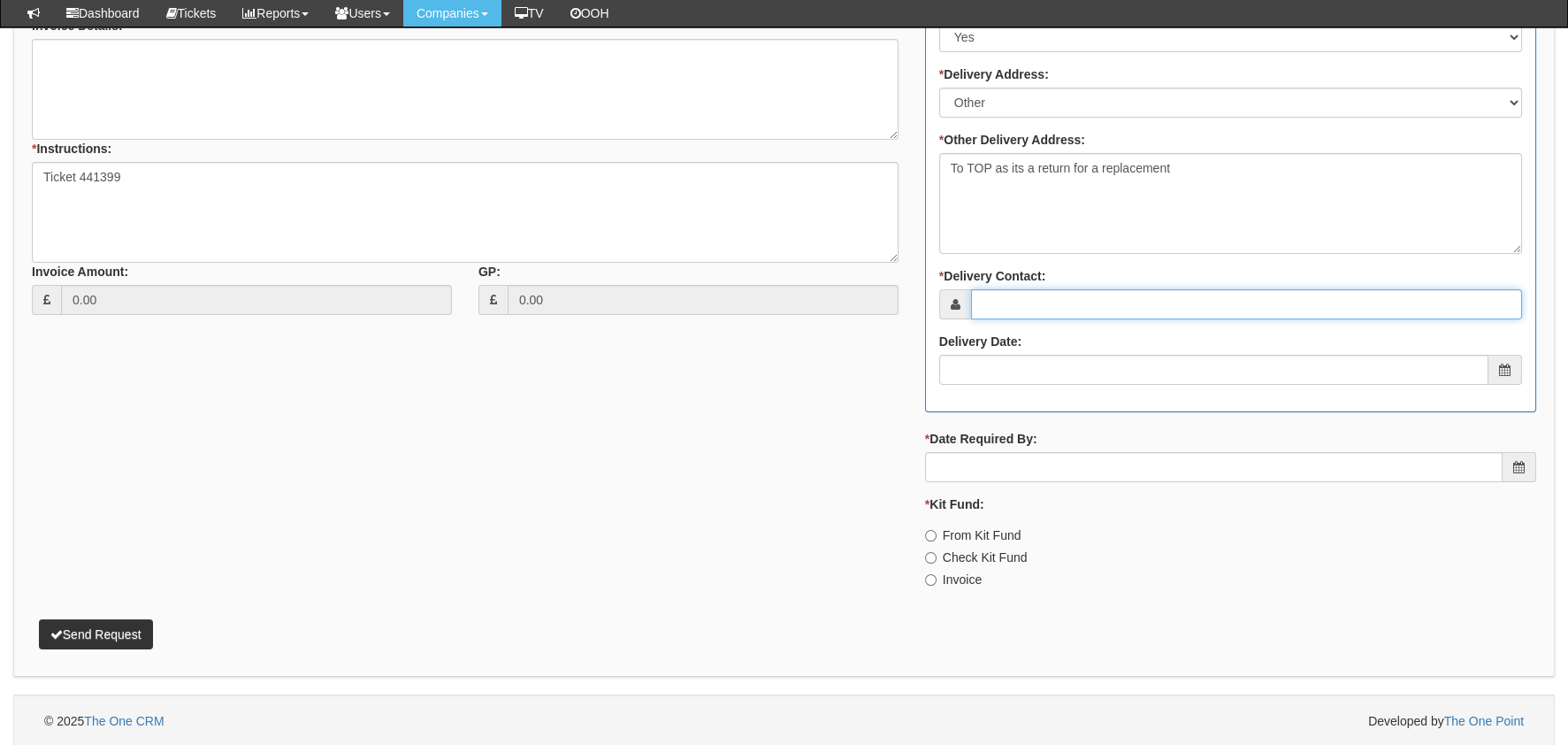
click at [1030, 306] on input "* Delivery Contact:" at bounding box center [1246, 304] width 551 height 30
type input "MOBILES"
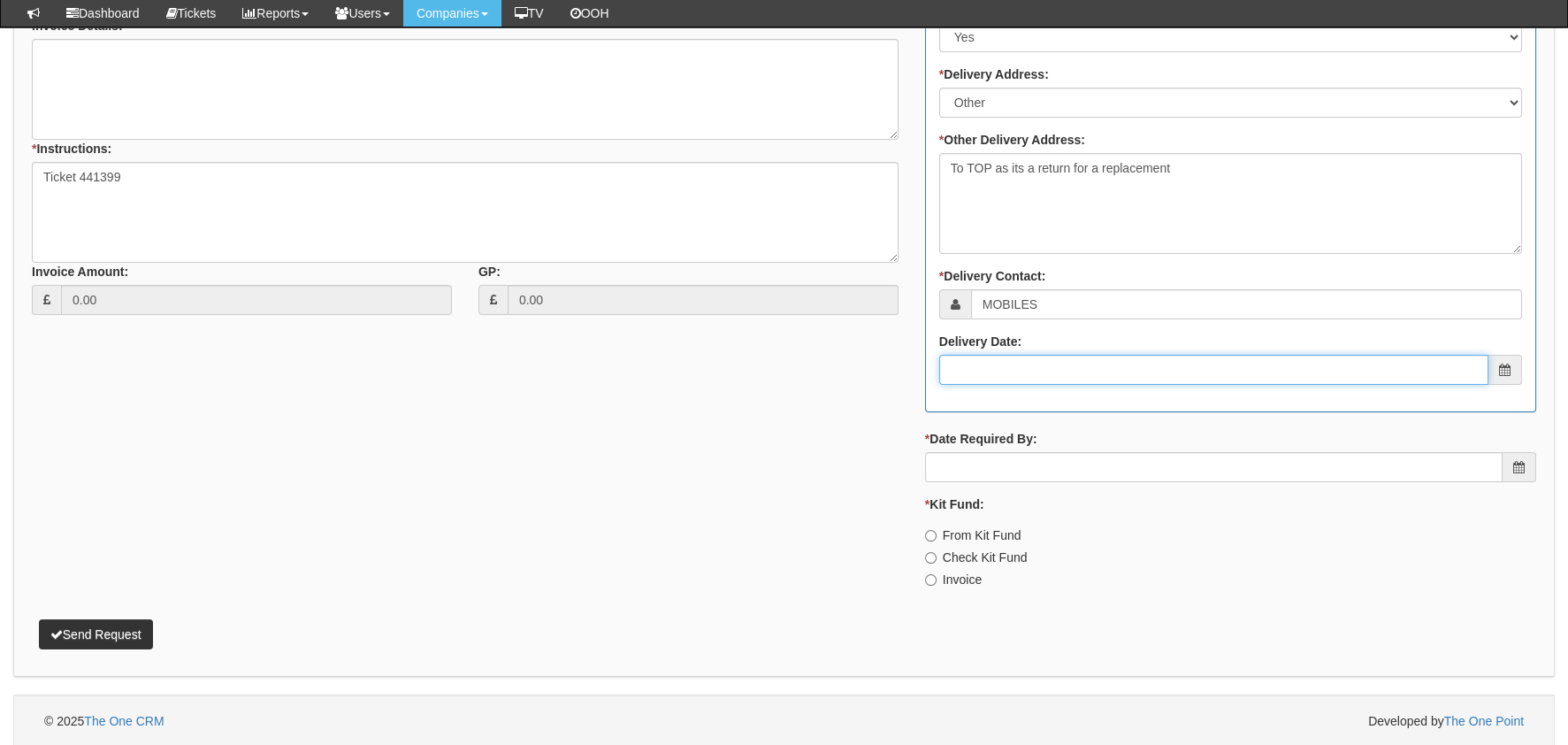
click at [1042, 357] on input "Delivery Date:" at bounding box center [1215, 369] width 550 height 30
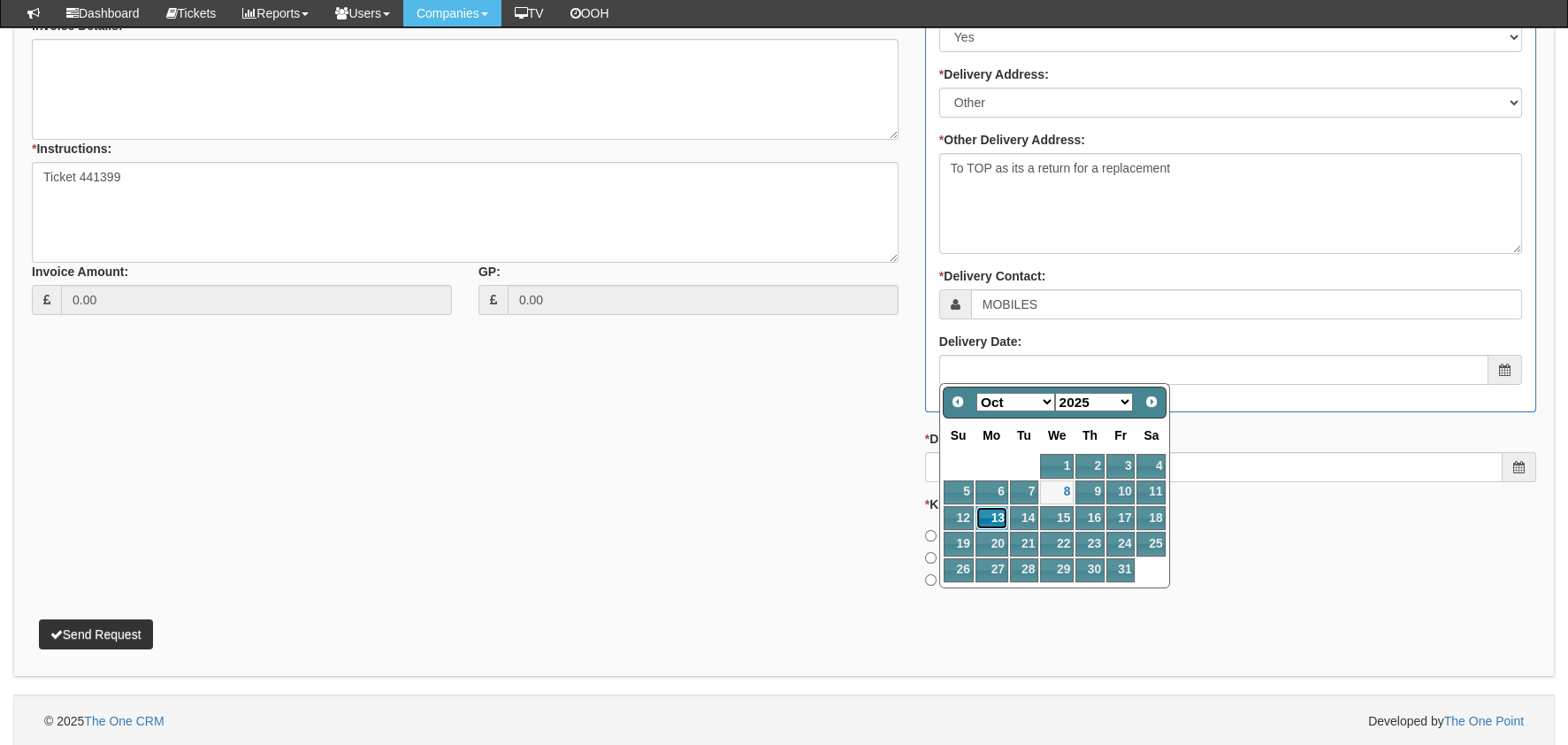
click at [988, 523] on link "13" at bounding box center [991, 518] width 33 height 24
type input "2025-10-13"
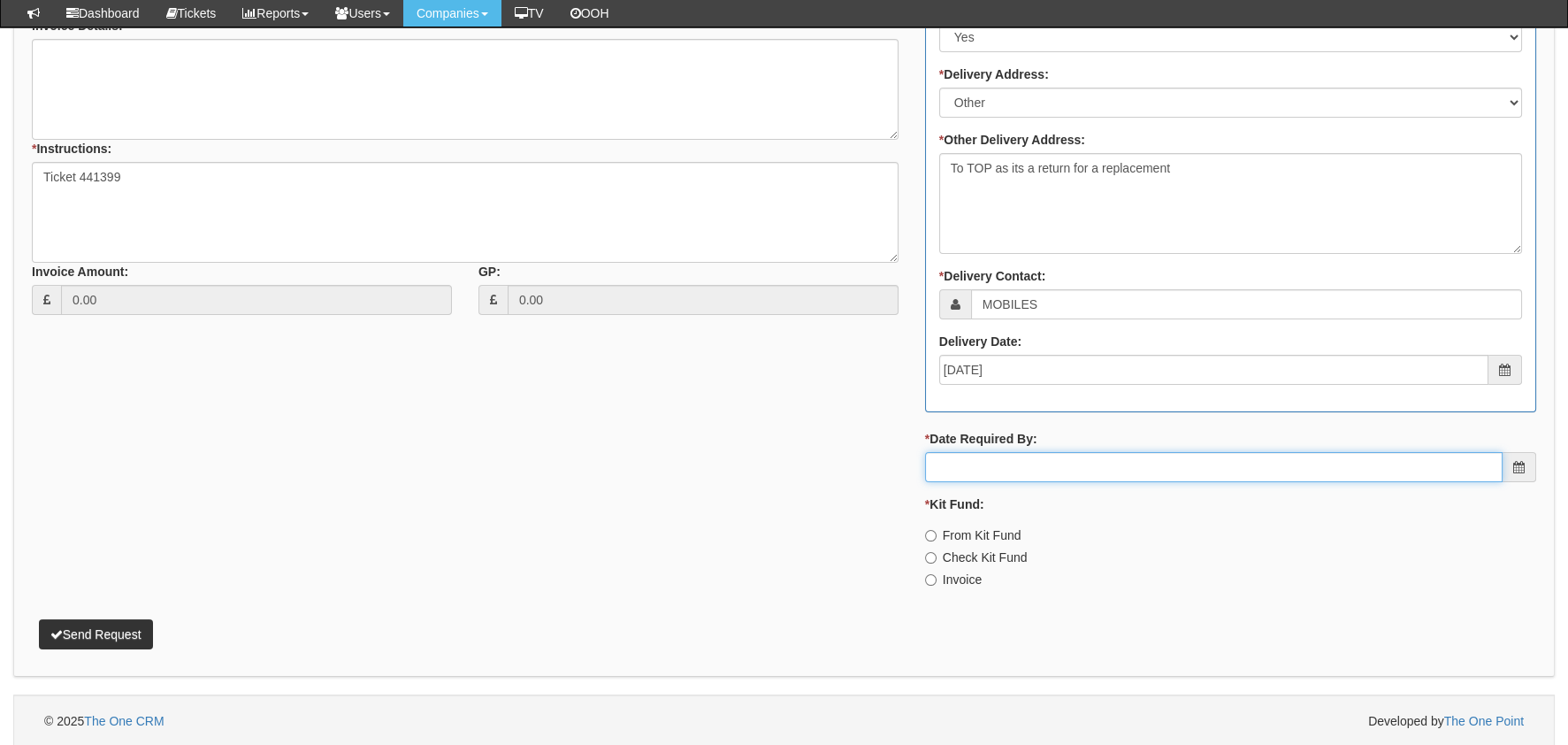
click at [1030, 454] on input "* Date Required By:" at bounding box center [1214, 467] width 578 height 30
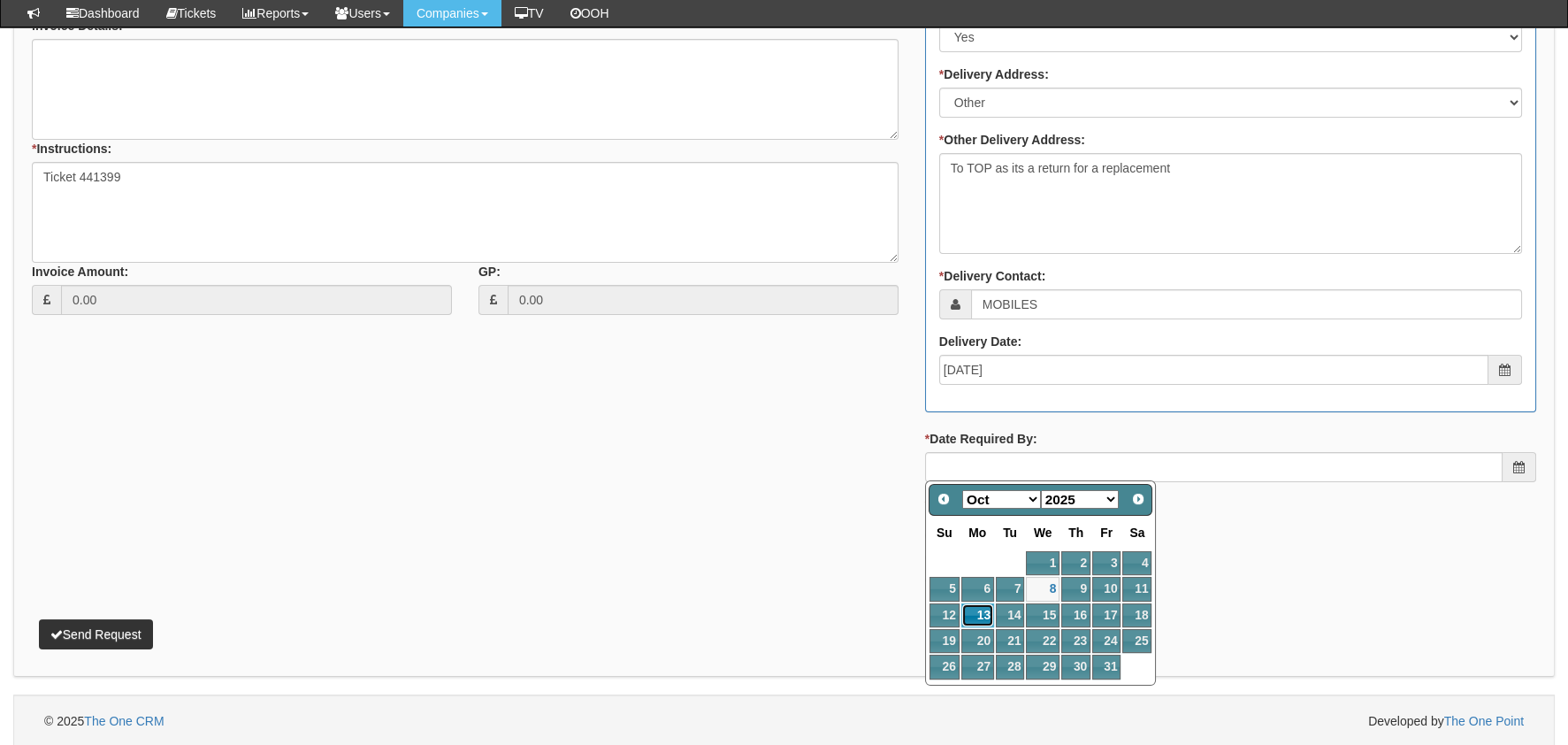
click at [993, 615] on link "13" at bounding box center [978, 615] width 33 height 24
type input "2025-10-13"
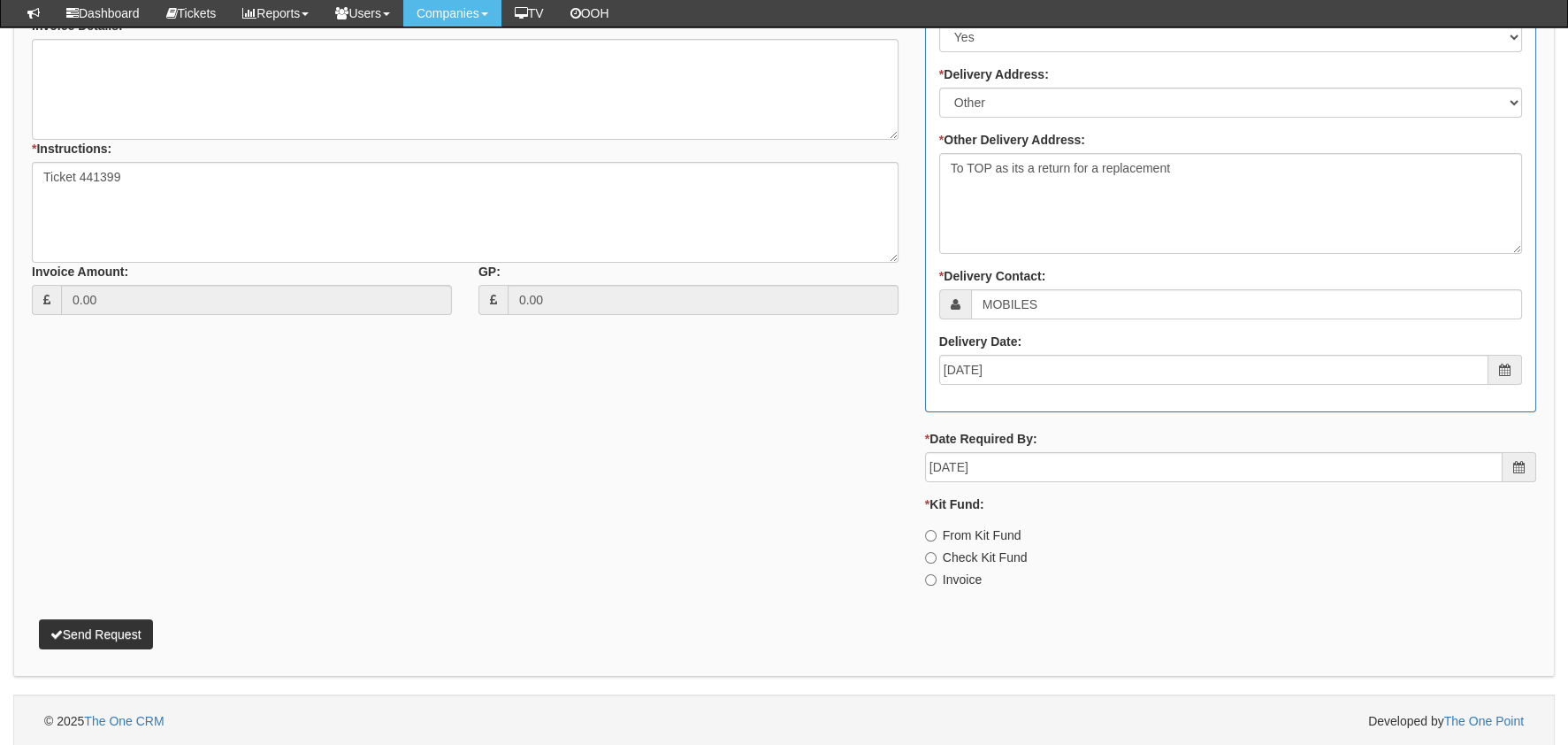
click at [981, 574] on label "Invoice" at bounding box center [953, 579] width 57 height 18
click at [937, 574] on input "Invoice" at bounding box center [931, 580] width 12 height 12
radio input "true"
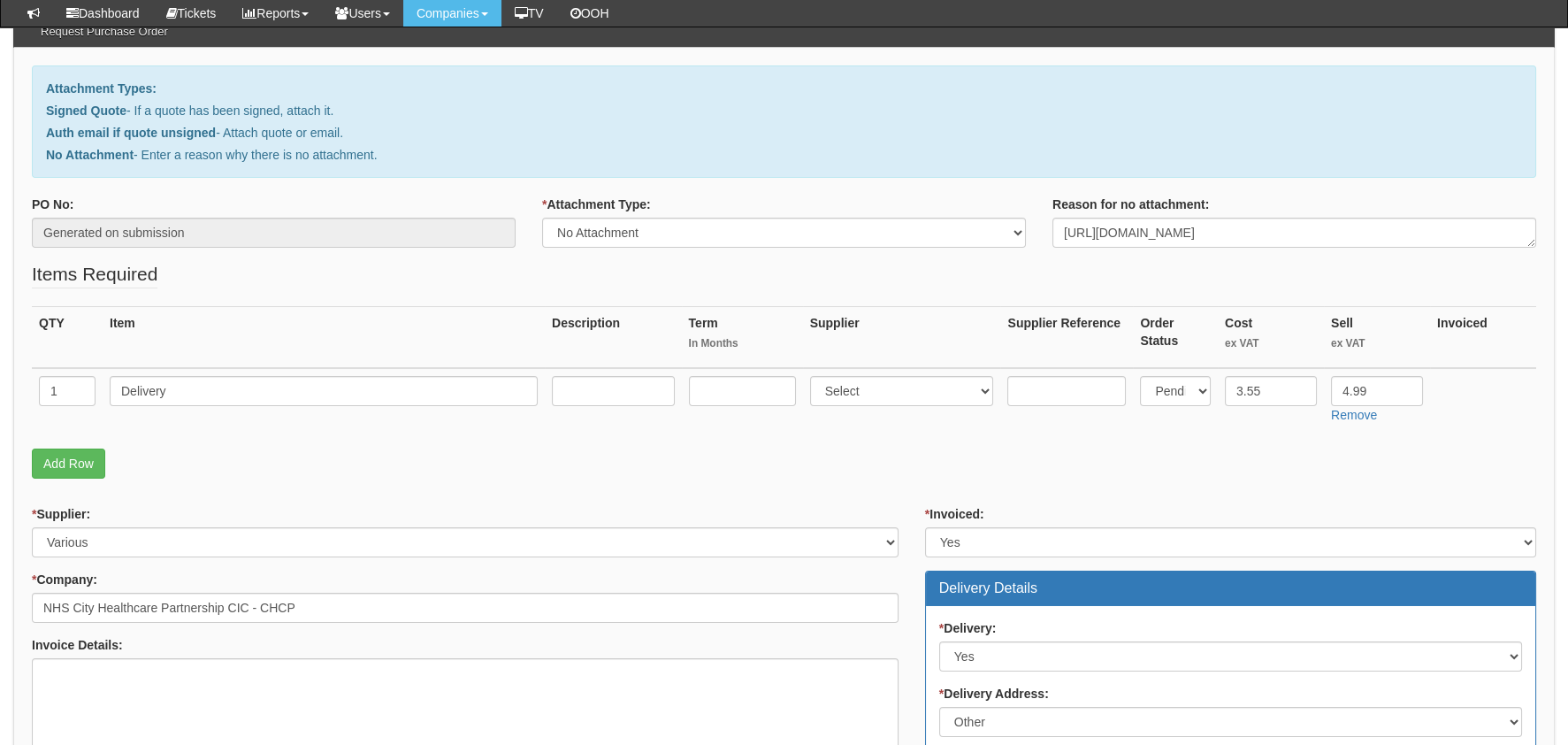
scroll to position [73, 0]
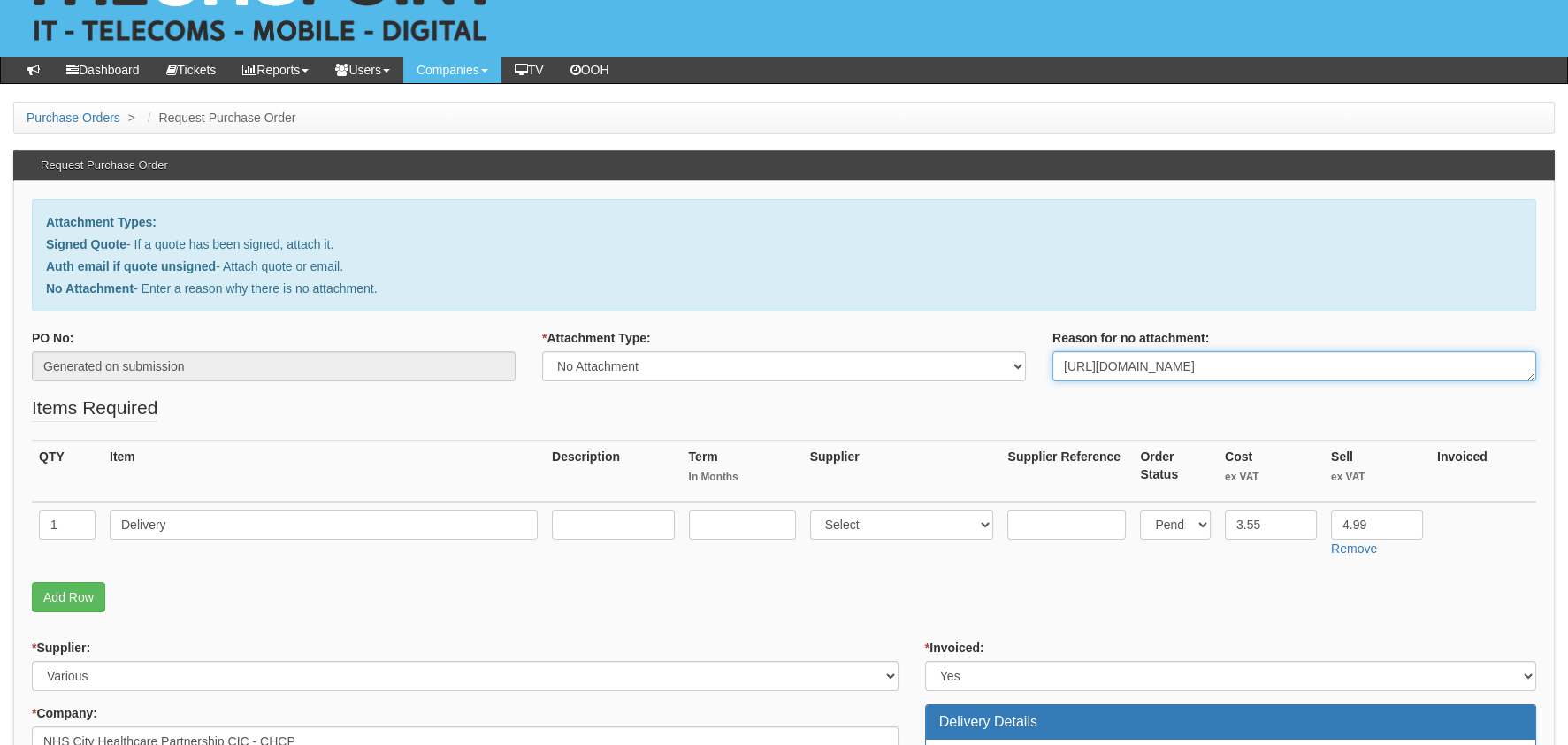
click at [1142, 373] on textarea "https://halo.theonepoint.co.uk/tickets?area=14&mainview=team&viewid=2&selid=40&…" at bounding box center [1295, 366] width 484 height 30
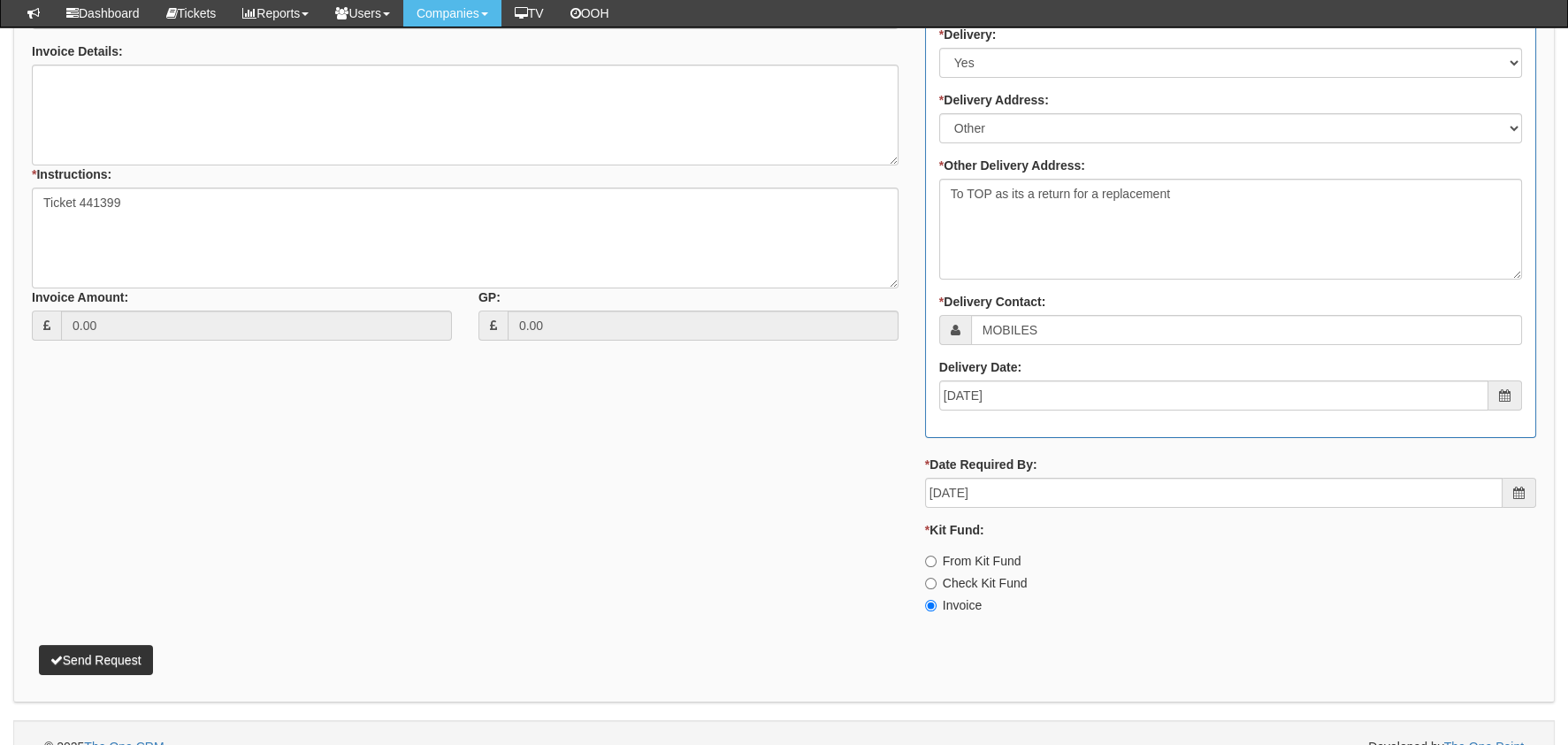
scroll to position [781, 0]
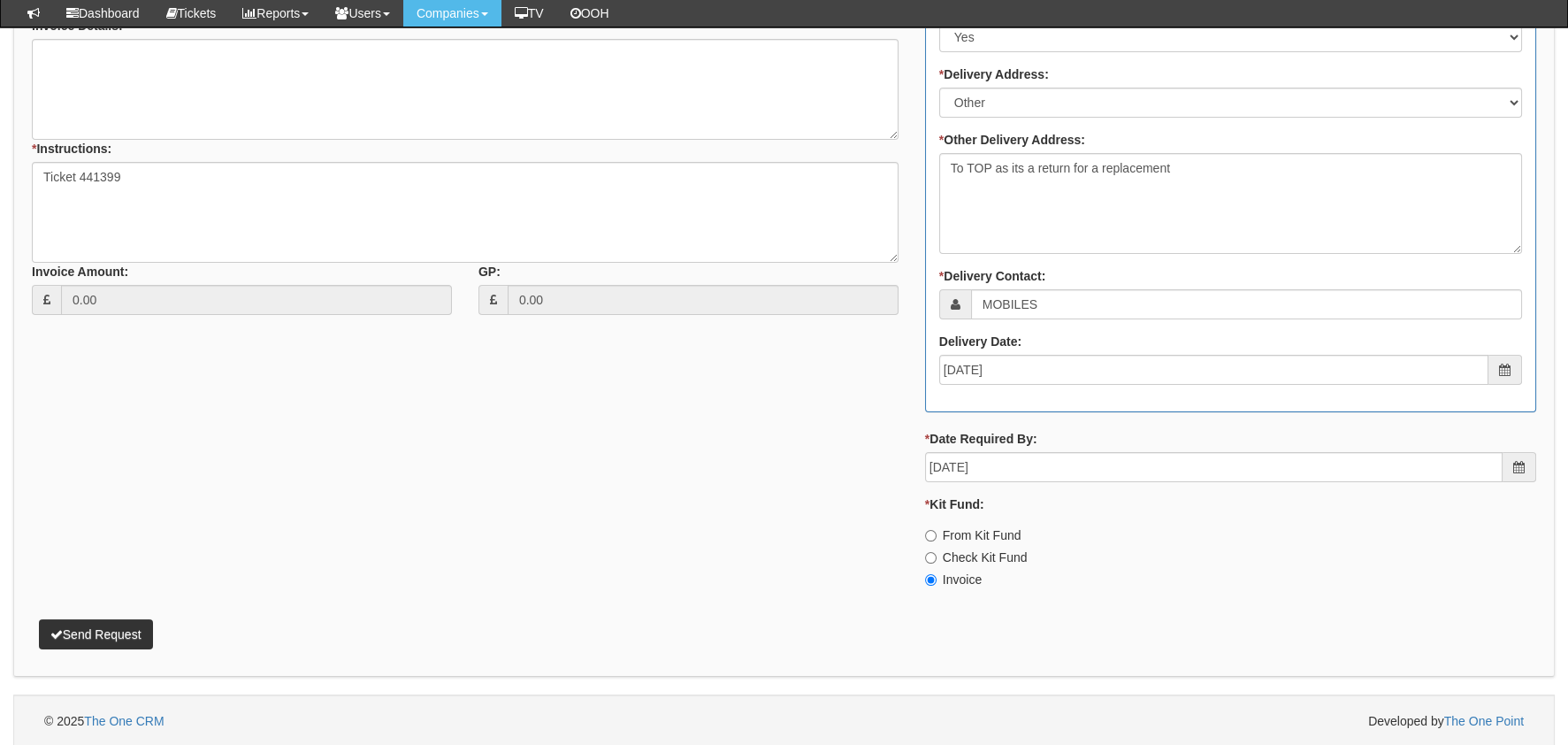
click at [978, 527] on label "From Kit Fund" at bounding box center [973, 535] width 96 height 18
click at [937, 530] on input "From Kit Fund" at bounding box center [931, 536] width 12 height 12
radio input "true"
click at [962, 582] on label "Invoice" at bounding box center [953, 579] width 57 height 18
click at [937, 582] on input "Invoice" at bounding box center [931, 580] width 12 height 12
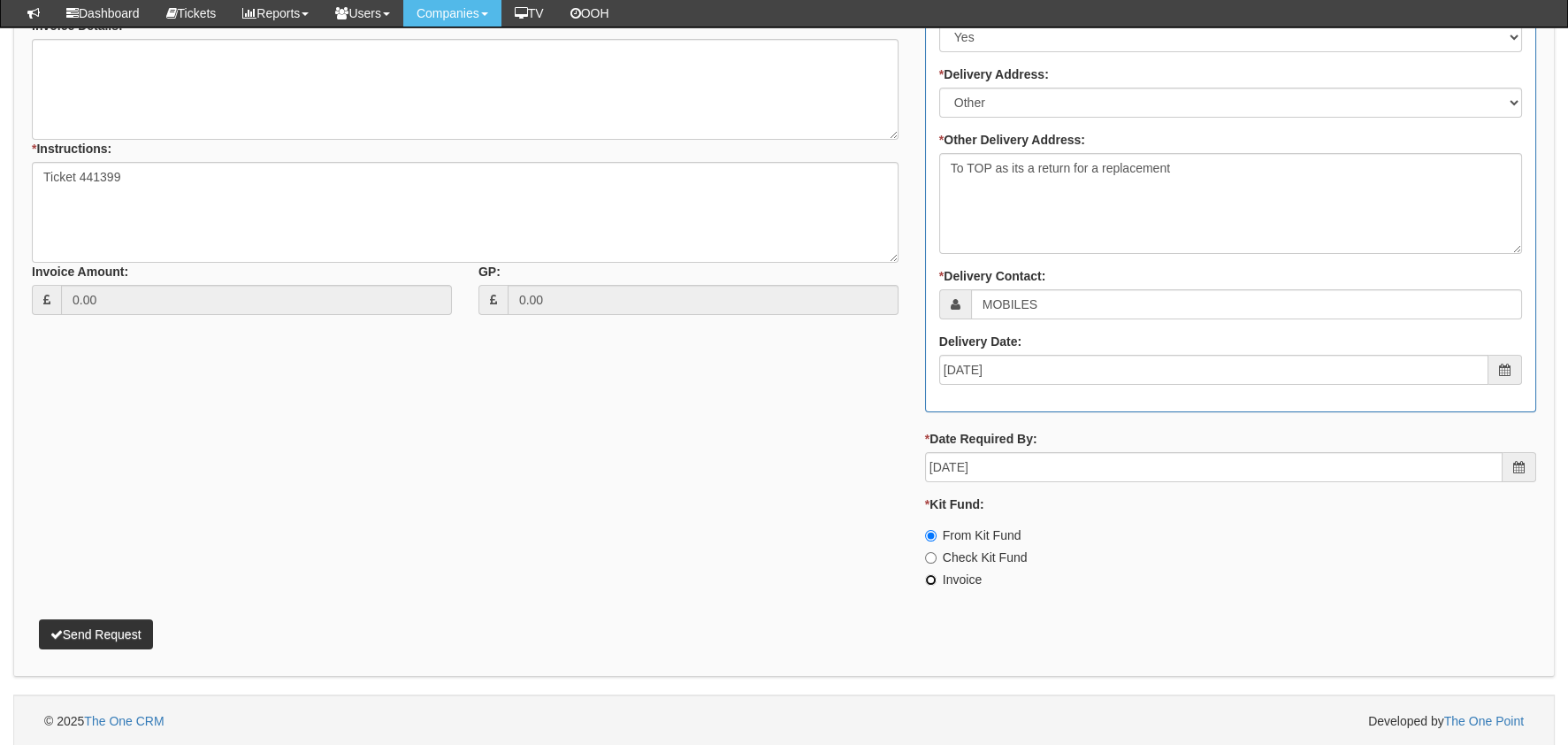
radio input "true"
click at [120, 614] on p "Send Request" at bounding box center [784, 625] width 1504 height 48
drag, startPoint x: 119, startPoint y: 631, endPoint x: 173, endPoint y: 631, distance: 54.0
click at [119, 631] on button "Send Request" at bounding box center [95, 634] width 114 height 30
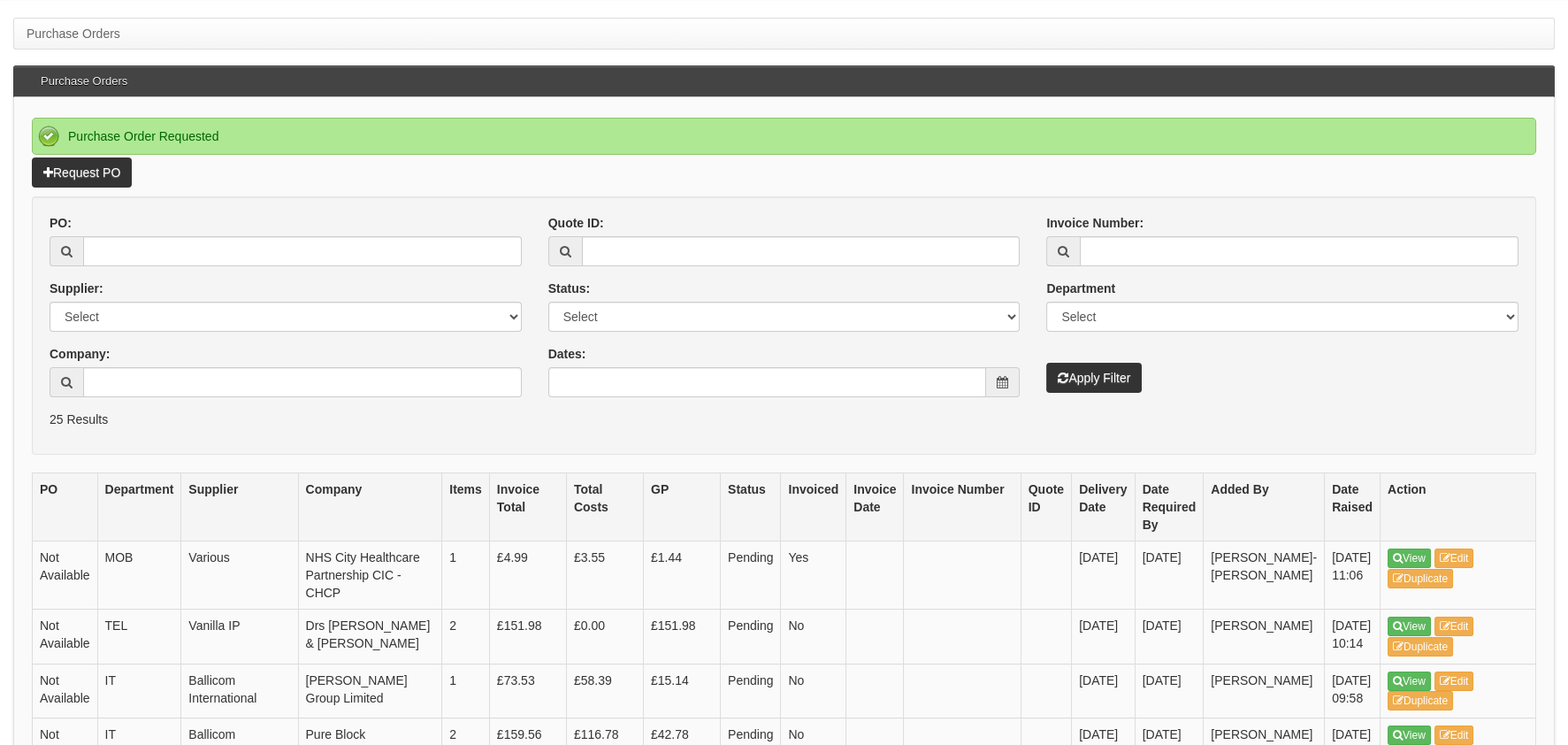
scroll to position [176, 0]
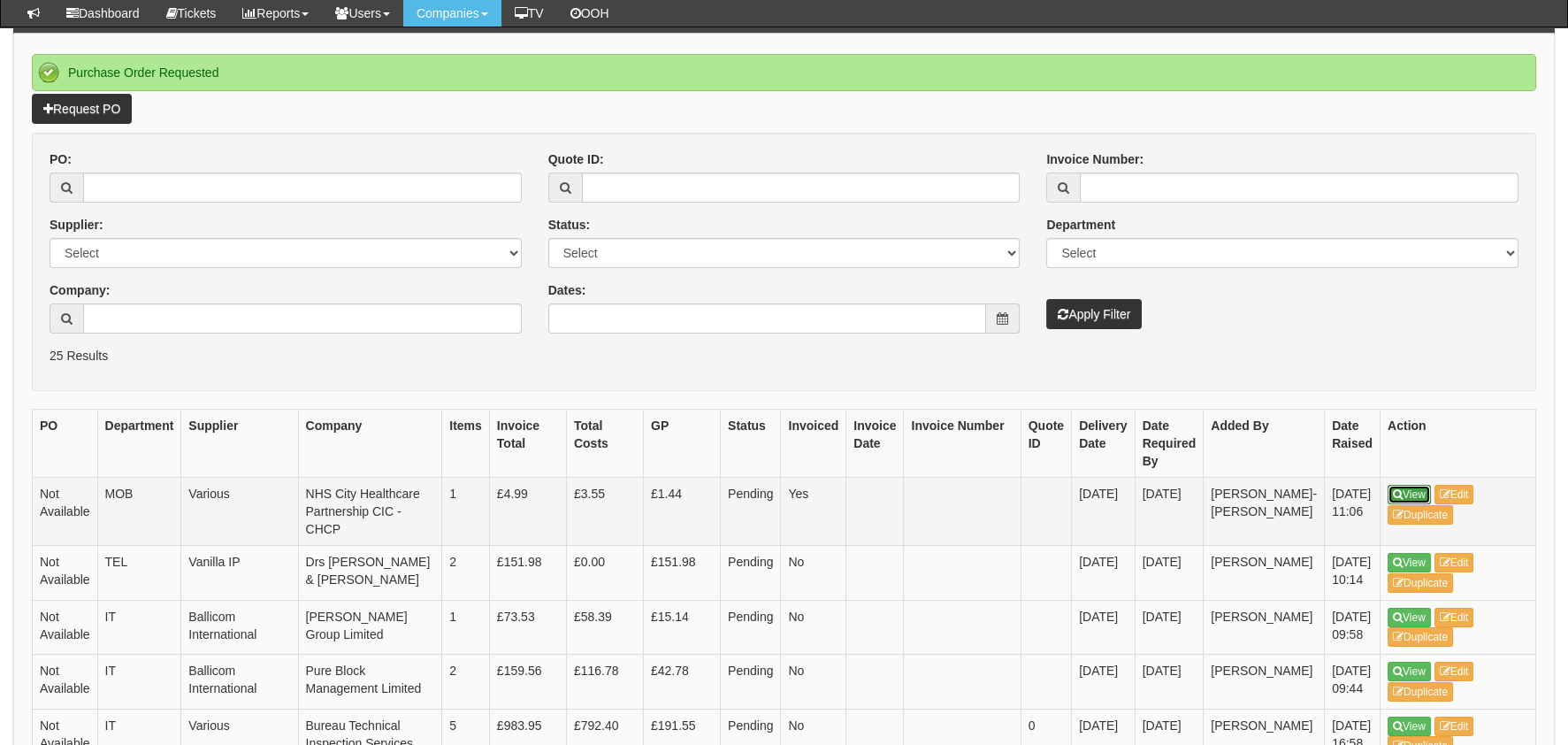
click at [1388, 501] on link "View" at bounding box center [1410, 494] width 44 height 20
